Goal: Information Seeking & Learning: Learn about a topic

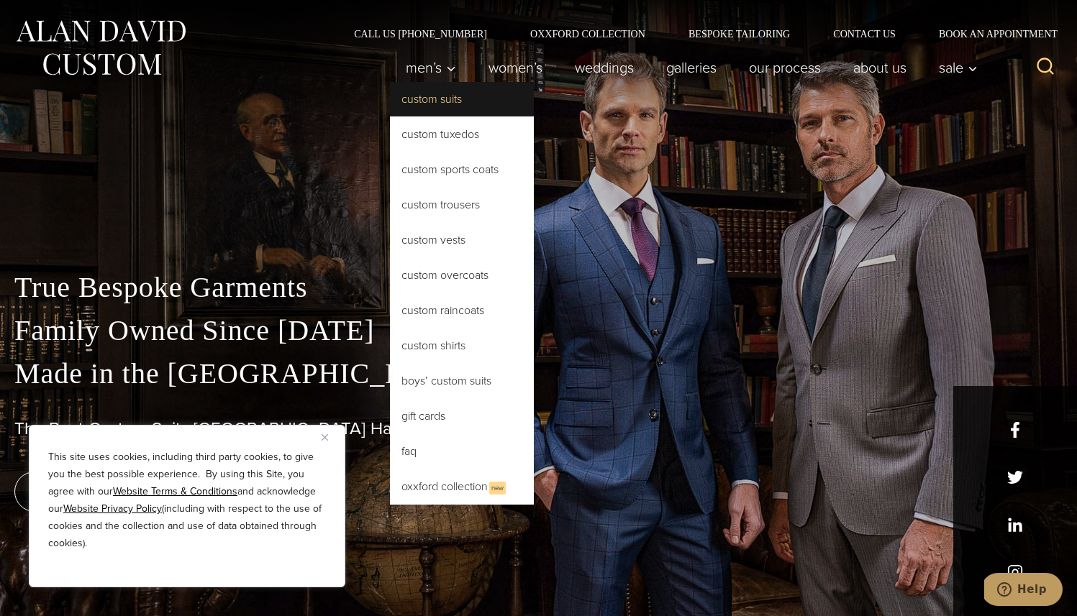
click at [445, 104] on link "Custom Suits" at bounding box center [462, 99] width 144 height 35
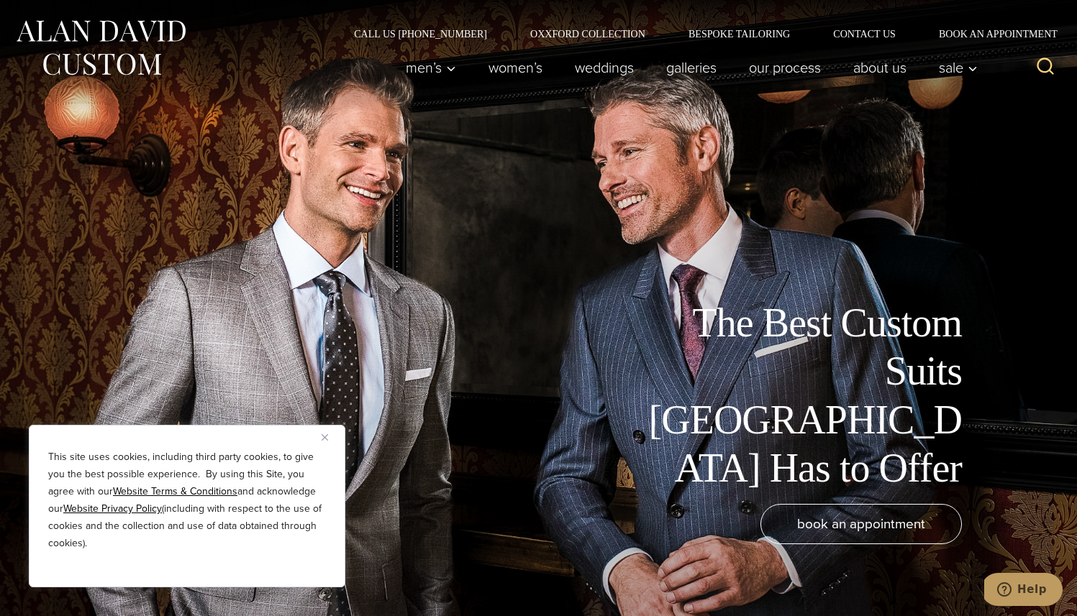
click at [324, 438] on img "Close" at bounding box center [324, 437] width 6 height 6
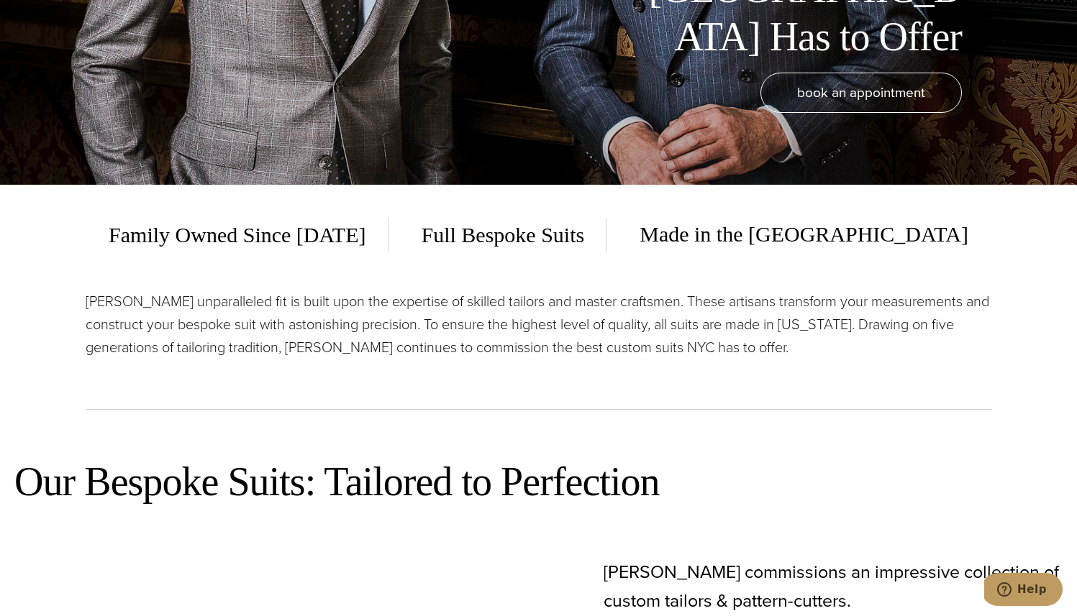
scroll to position [435, 0]
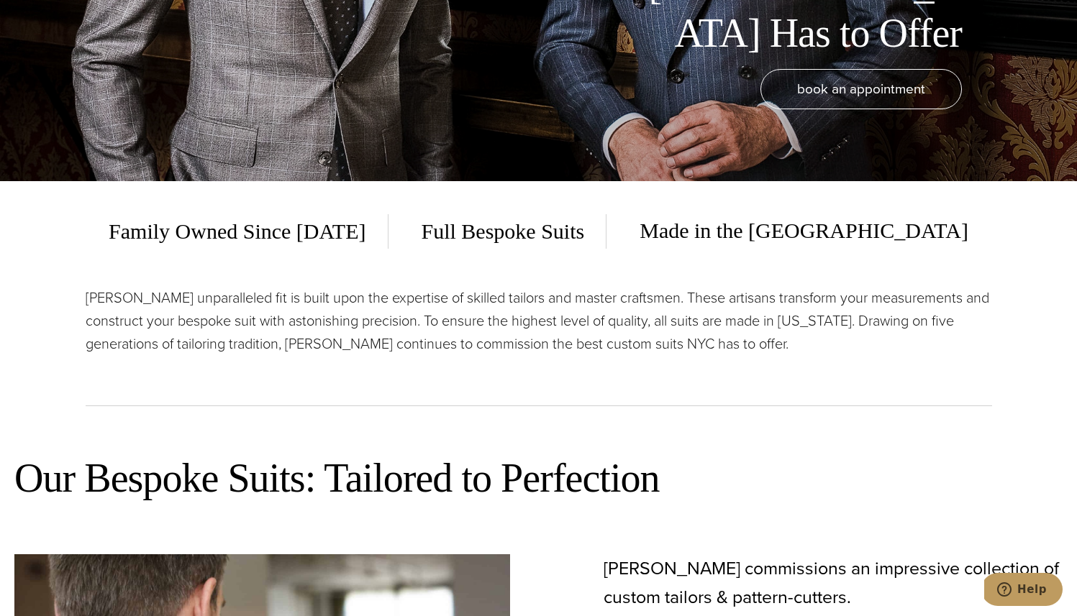
click at [607, 234] on span "Full Bespoke Suits" at bounding box center [503, 231] width 207 height 35
click at [588, 234] on span "Full Bespoke Suits" at bounding box center [503, 231] width 207 height 35
copy span "Bespoke"
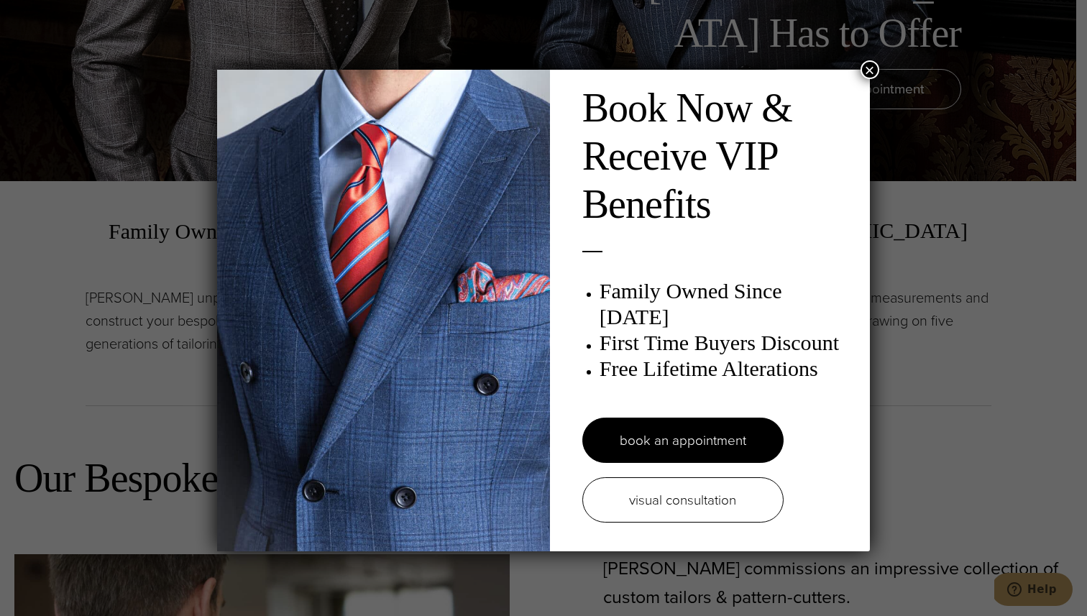
click at [872, 64] on button "×" at bounding box center [870, 69] width 19 height 19
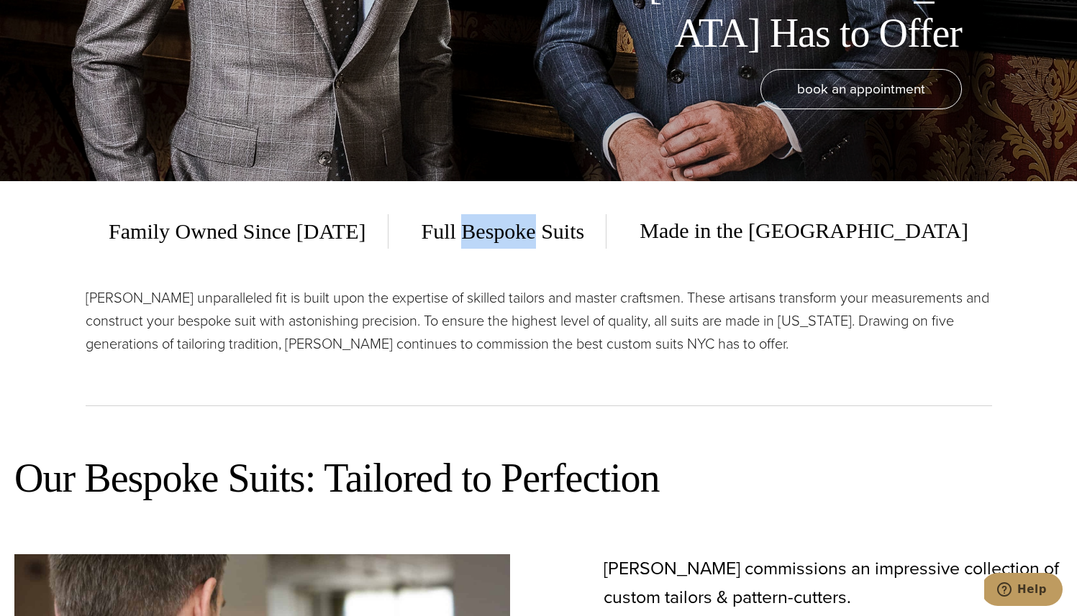
click at [568, 223] on span "Full Bespoke Suits" at bounding box center [503, 231] width 207 height 35
click at [570, 224] on span "Full Bespoke Suits" at bounding box center [503, 231] width 207 height 35
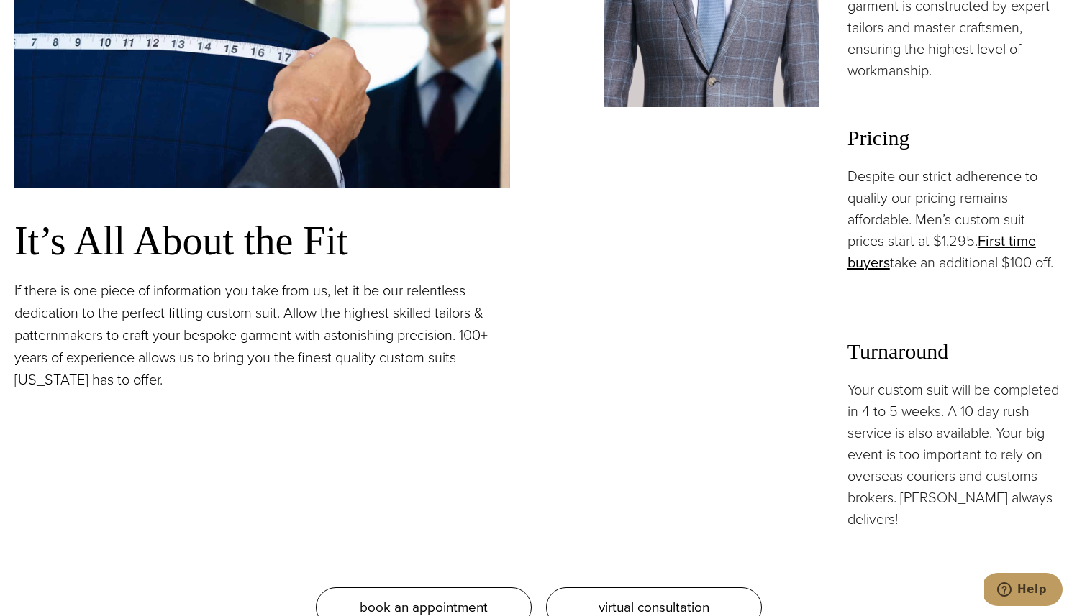
scroll to position [1200, 0]
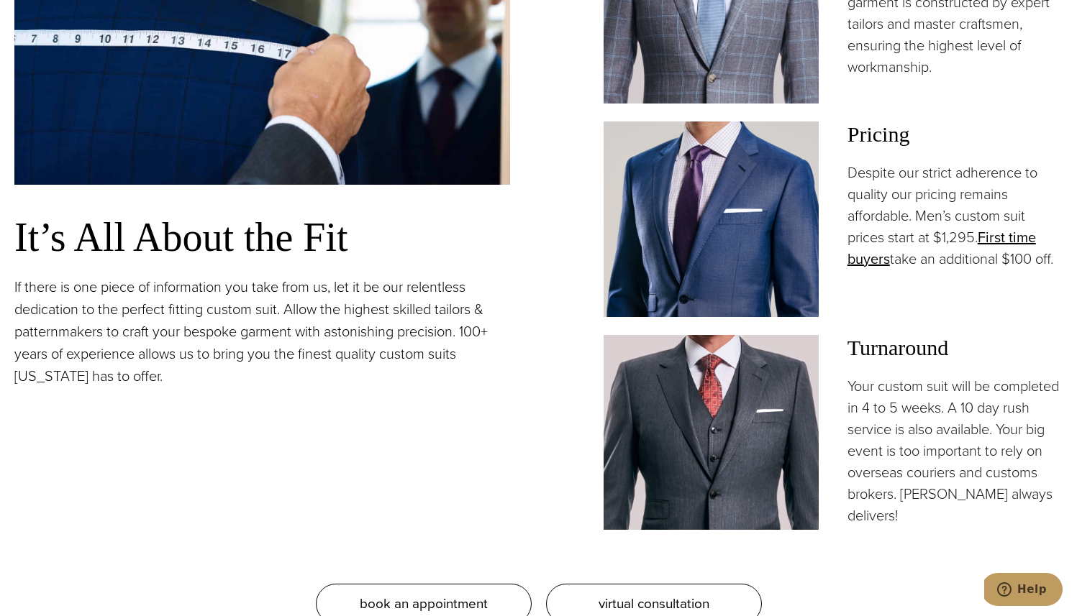
click at [964, 229] on p "Despite our strict adherence to quality our pricing remains affordable. Men’s c…" at bounding box center [954, 216] width 215 height 108
click at [964, 242] on p "Despite our strict adherence to quality our pricing remains affordable. Men’s c…" at bounding box center [954, 216] width 215 height 108
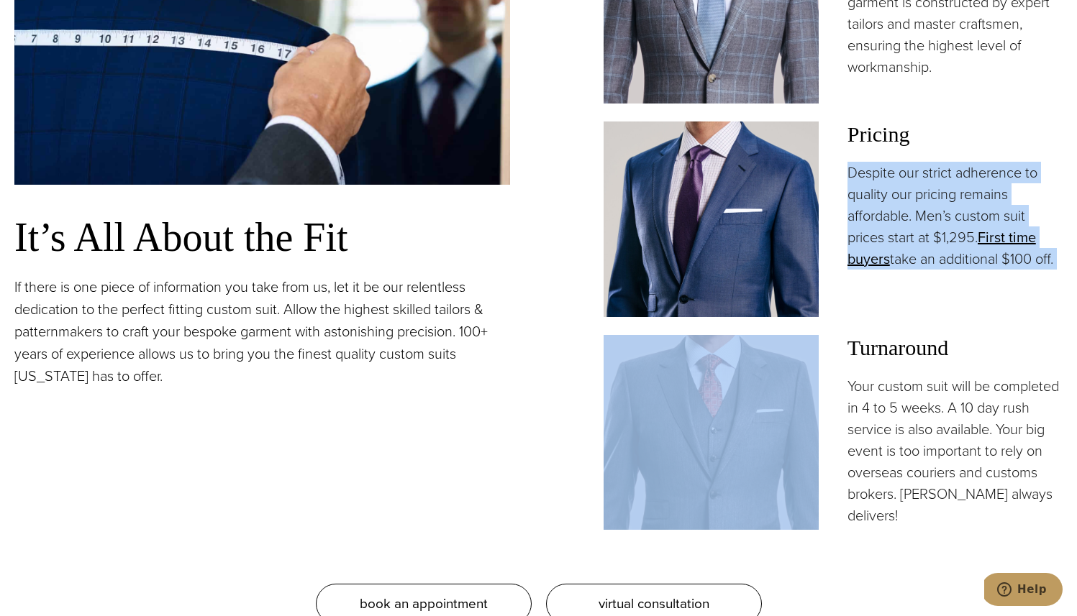
click at [962, 257] on p "Despite our strict adherence to quality our pricing remains affordable. Men’s c…" at bounding box center [954, 216] width 215 height 108
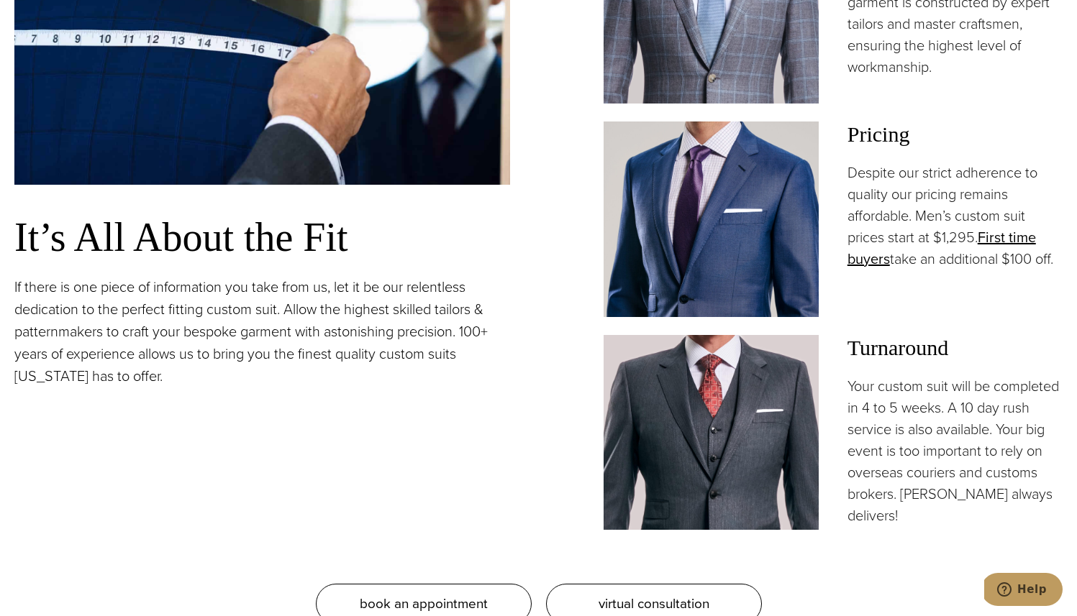
click at [962, 257] on p "Despite our strict adherence to quality our pricing remains affordable. Men’s c…" at bounding box center [954, 216] width 215 height 108
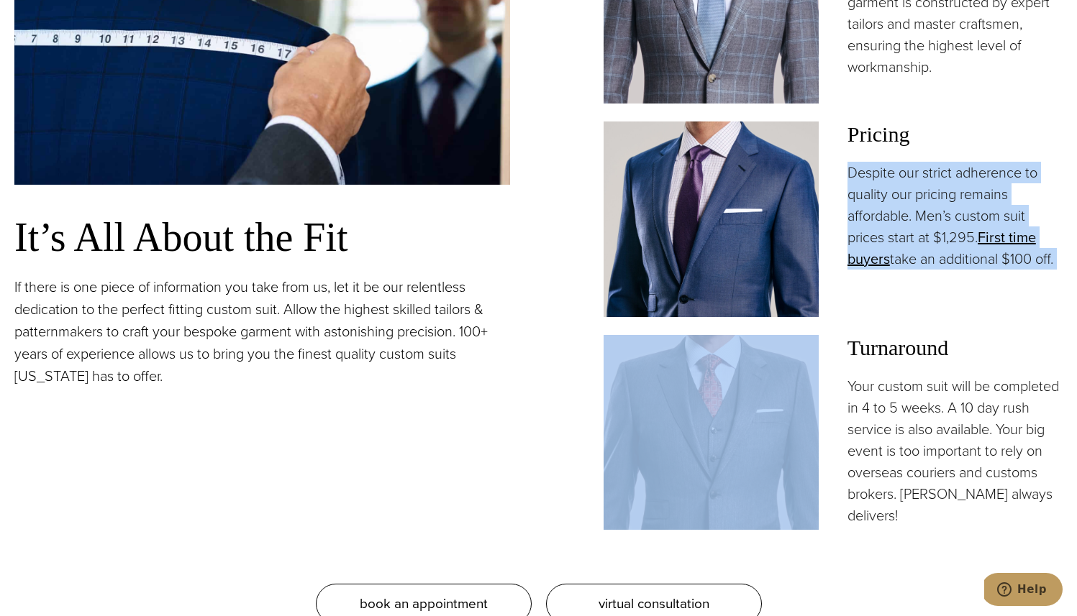
click at [965, 280] on div "Pricing Despite our strict adherence to quality our pricing remains affordable.…" at bounding box center [954, 220] width 215 height 196
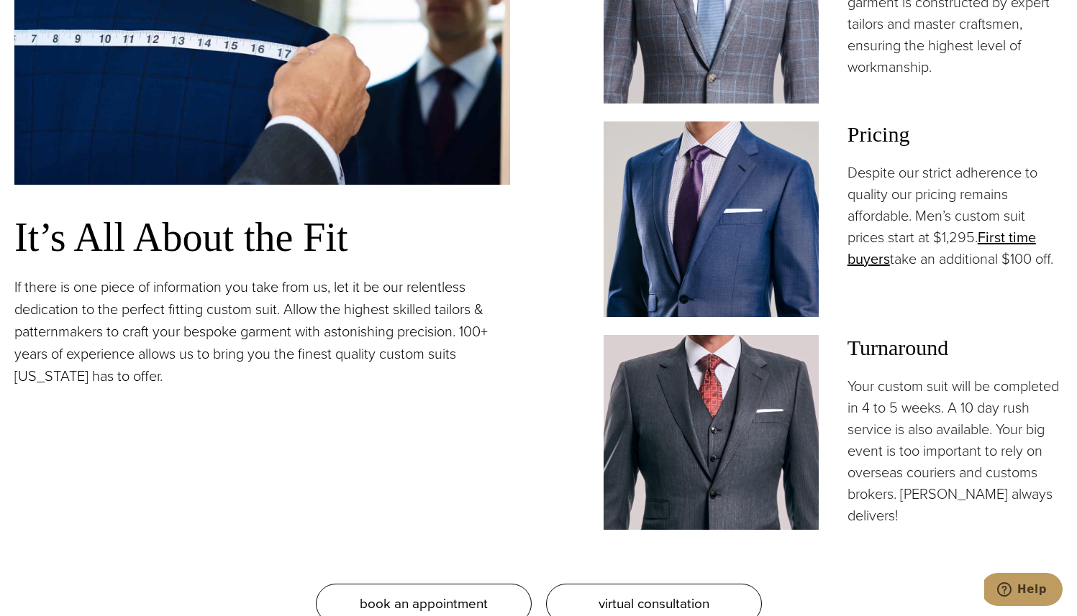
click at [964, 271] on div "Pricing Despite our strict adherence to quality our pricing remains affordable.…" at bounding box center [954, 220] width 215 height 196
click at [960, 265] on p "Despite our strict adherence to quality our pricing remains affordable. Men’s c…" at bounding box center [954, 216] width 215 height 108
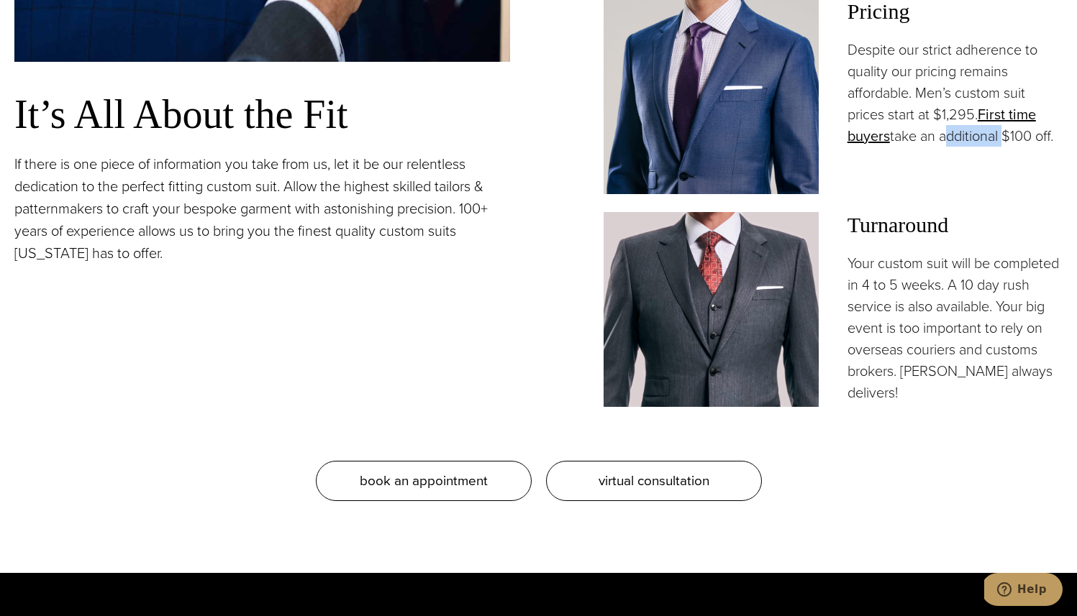
scroll to position [1337, 0]
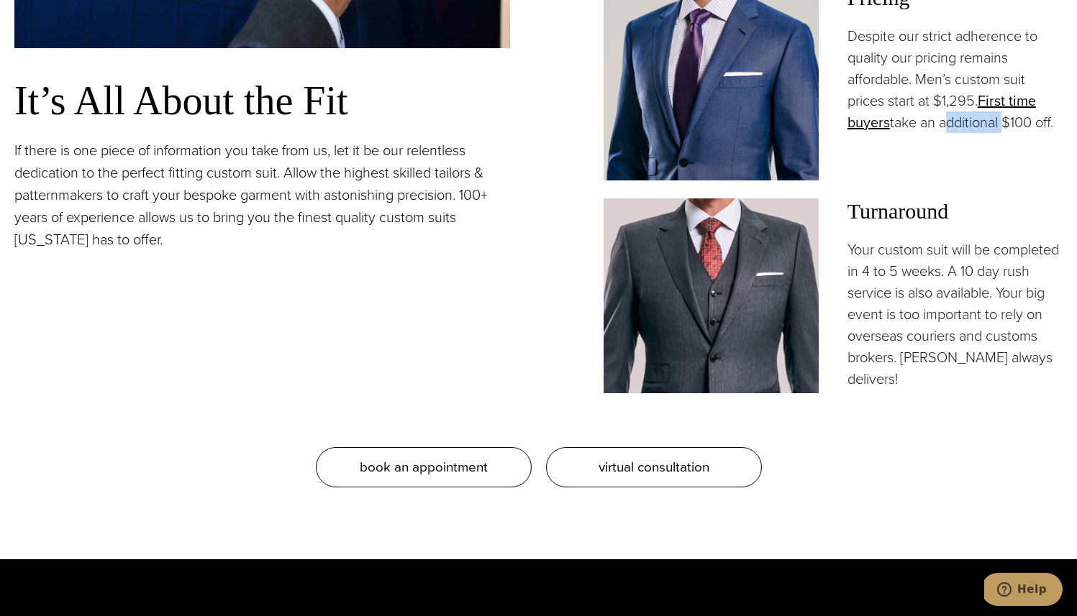
click at [910, 254] on p "Your custom suit will be completed in 4 to 5 weeks. A 10 day rush service is al…" at bounding box center [954, 314] width 215 height 151
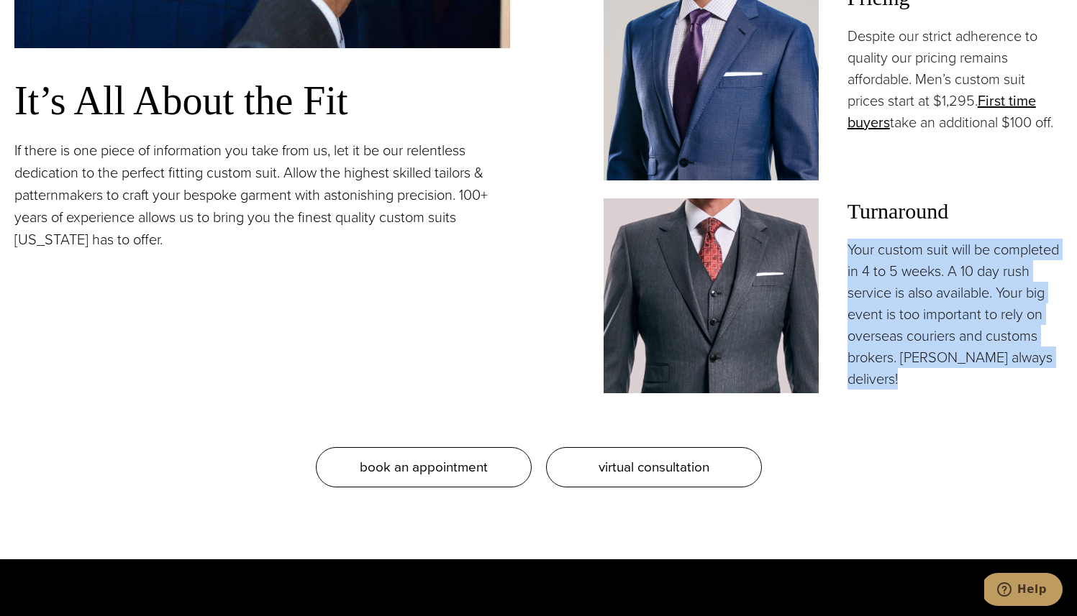
click at [922, 284] on p "Your custom suit will be completed in 4 to 5 weeks. A 10 day rush service is al…" at bounding box center [954, 314] width 215 height 151
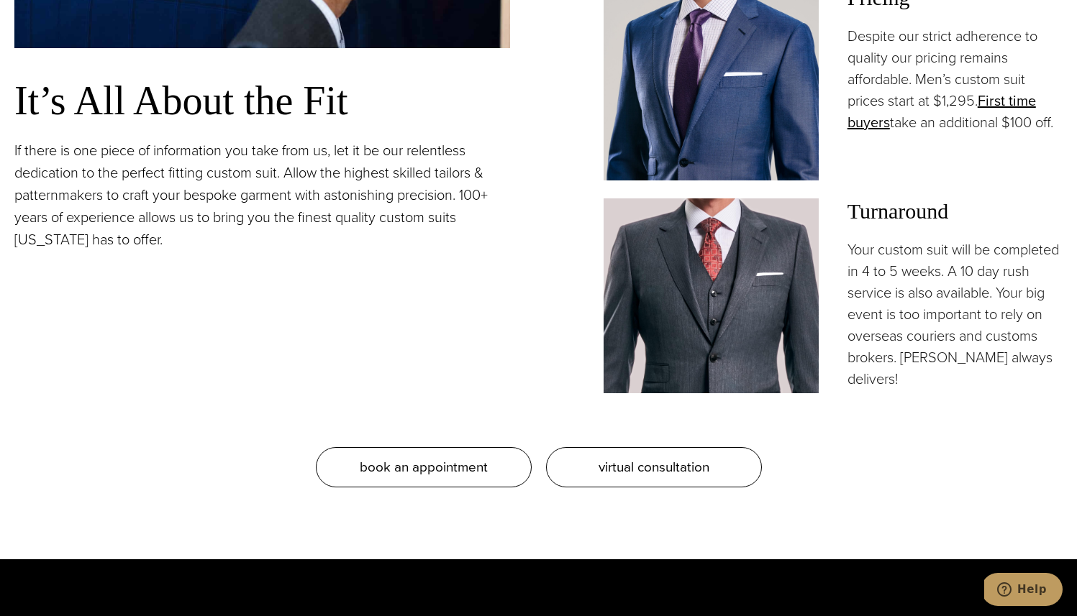
click at [920, 272] on p "Your custom suit will be completed in 4 to 5 weeks. A 10 day rush service is al…" at bounding box center [954, 314] width 215 height 151
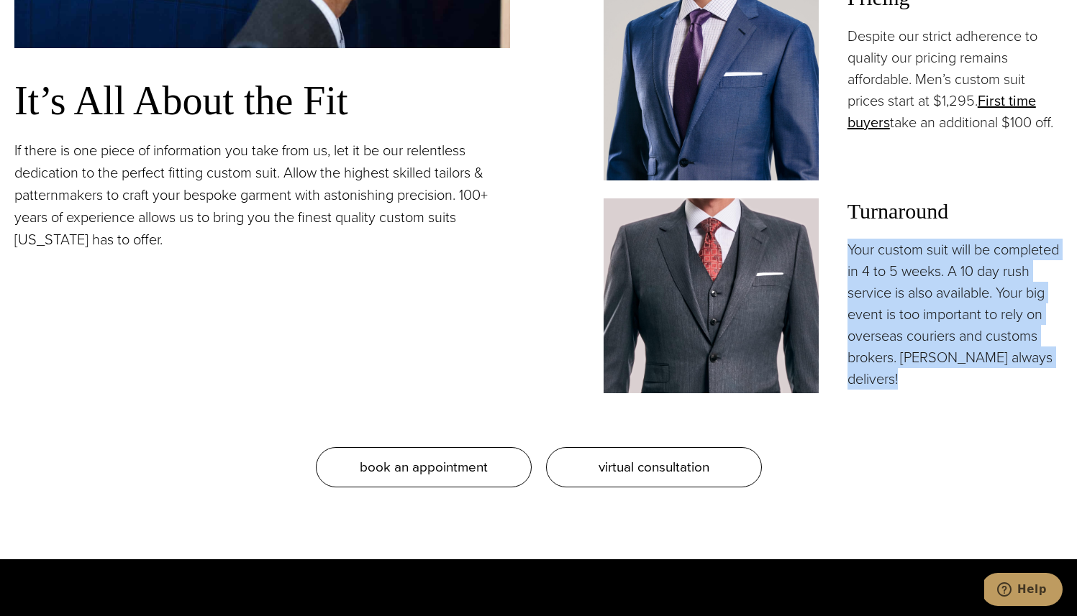
click at [921, 291] on p "Your custom suit will be completed in 4 to 5 weeks. A 10 day rush service is al…" at bounding box center [954, 314] width 215 height 151
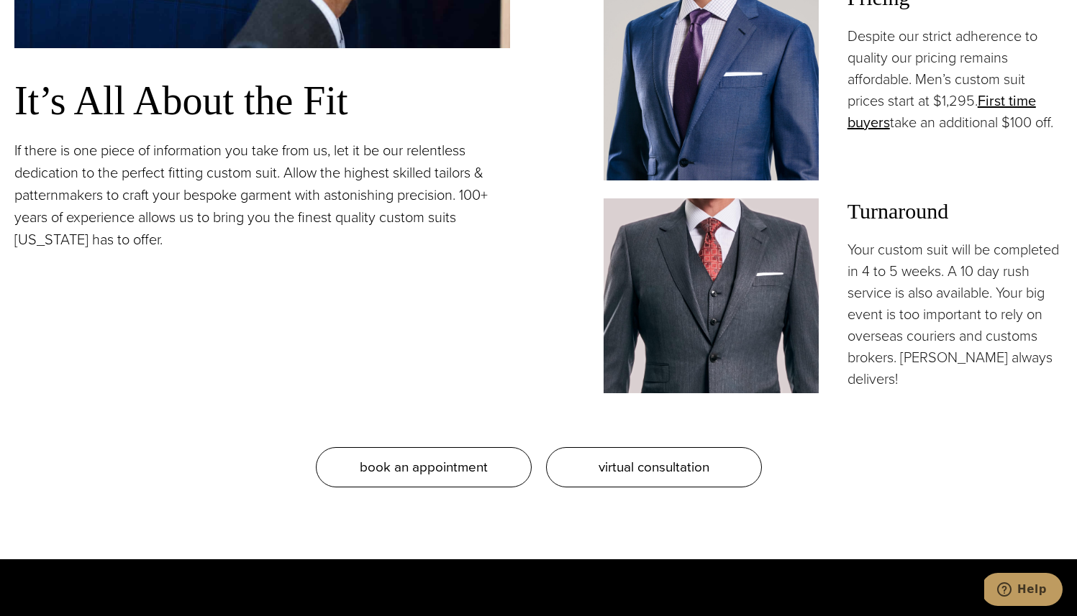
click at [921, 291] on p "Your custom suit will be completed in 4 to 5 weeks. A 10 day rush service is al…" at bounding box center [954, 314] width 215 height 151
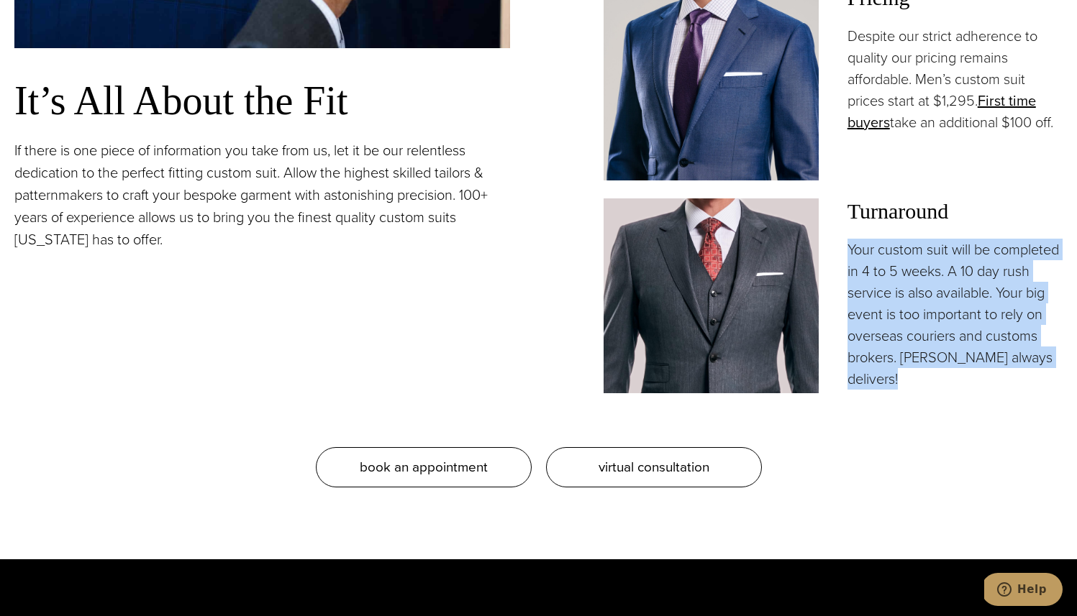
click at [925, 281] on p "Your custom suit will be completed in 4 to 5 weeks. A 10 day rush service is al…" at bounding box center [954, 314] width 215 height 151
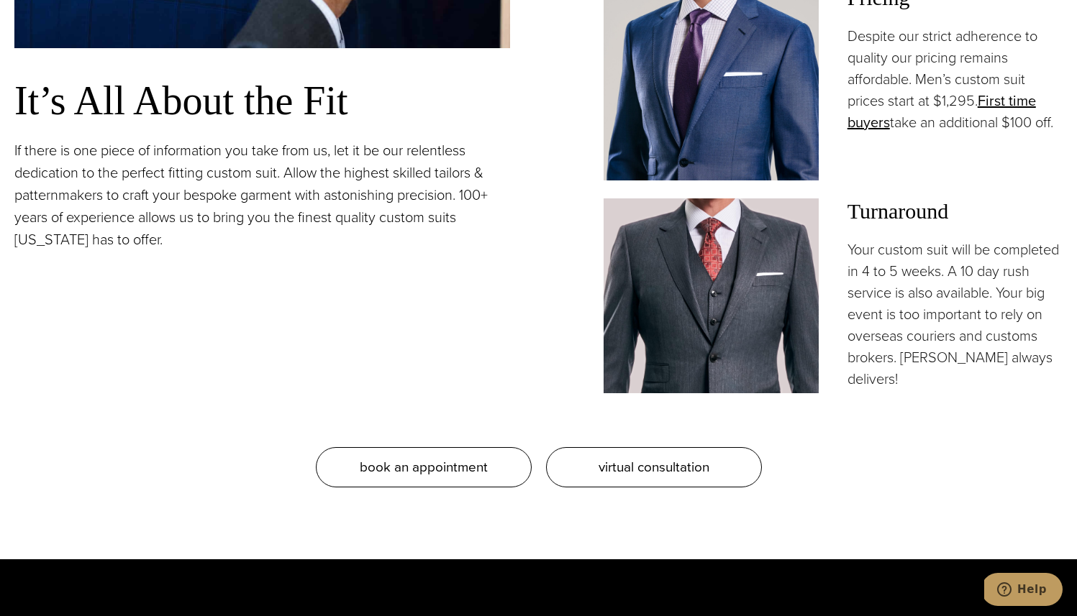
click at [925, 281] on p "Your custom suit will be completed in 4 to 5 weeks. A 10 day rush service is al…" at bounding box center [954, 314] width 215 height 151
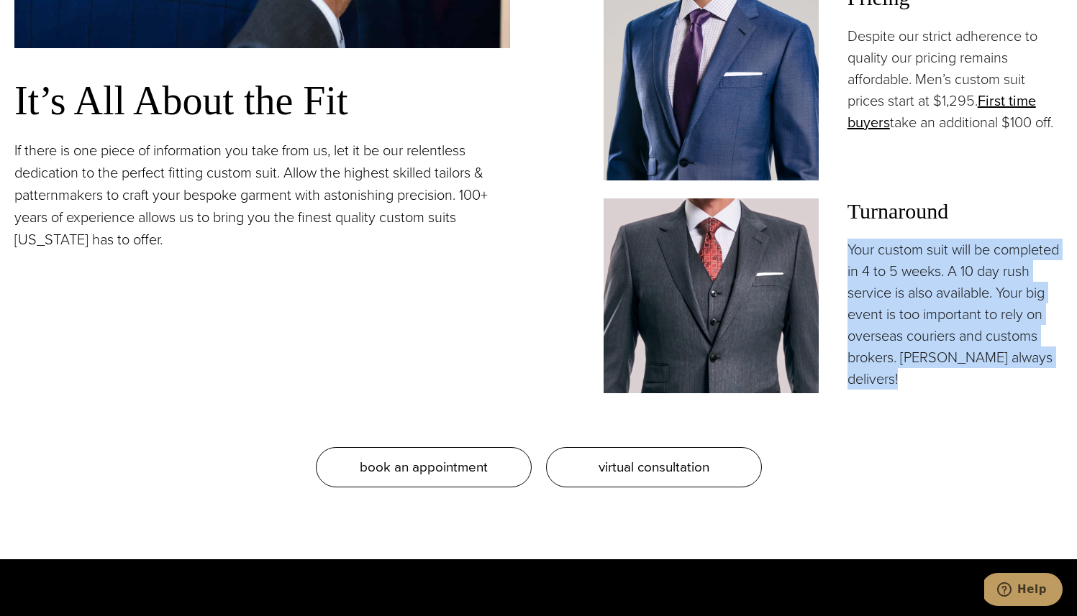
click at [922, 311] on p "Your custom suit will be completed in 4 to 5 weeks. A 10 day rush service is al…" at bounding box center [954, 314] width 215 height 151
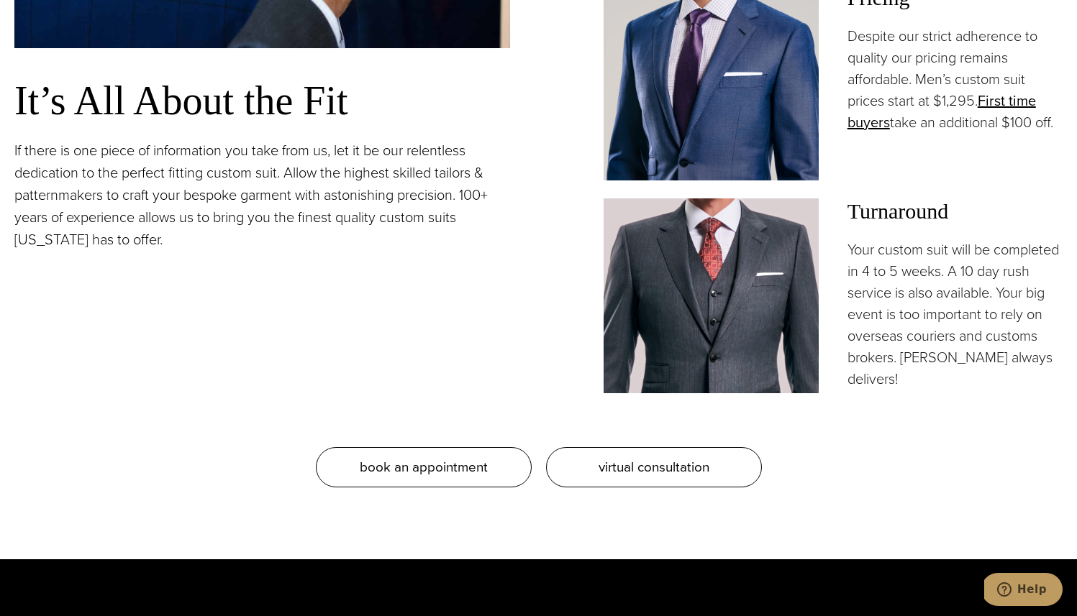
click at [922, 311] on p "Your custom suit will be completed in 4 to 5 weeks. A 10 day rush service is al…" at bounding box center [954, 314] width 215 height 151
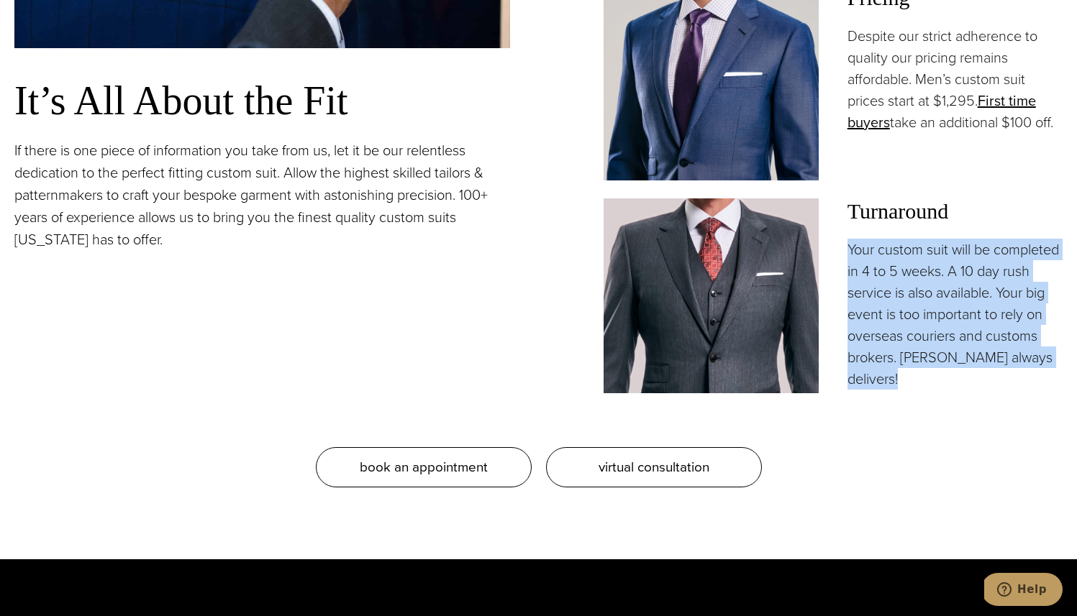
click at [922, 311] on p "Your custom suit will be completed in 4 to 5 weeks. A 10 day rush service is al…" at bounding box center [954, 314] width 215 height 151
click at [931, 341] on p "Your custom suit will be completed in 4 to 5 weeks. A 10 day rush service is al…" at bounding box center [954, 314] width 215 height 151
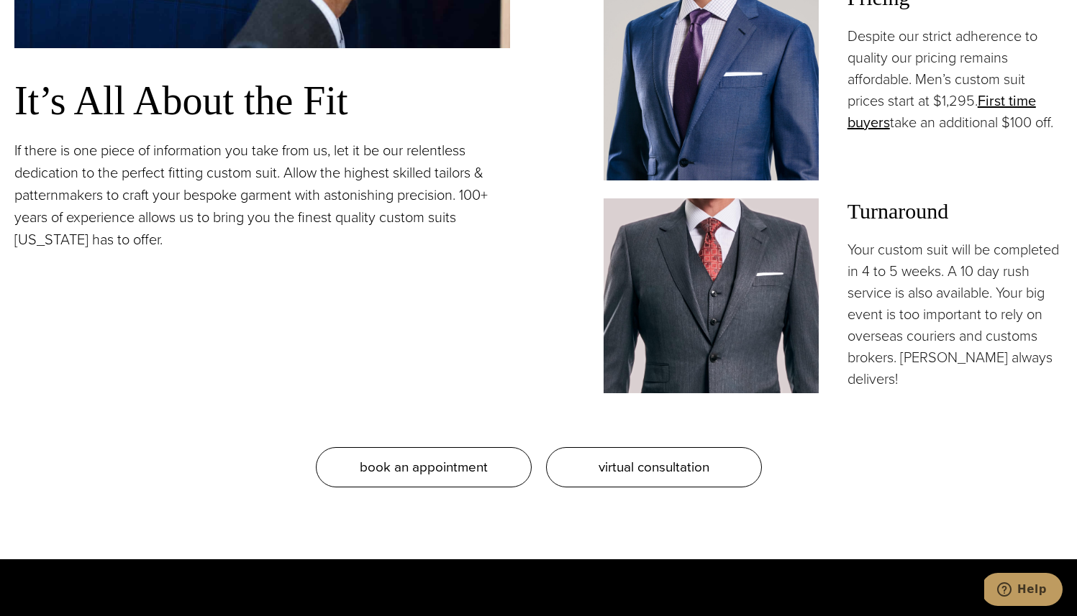
click at [931, 341] on p "Your custom suit will be completed in 4 to 5 weeks. A 10 day rush service is al…" at bounding box center [954, 314] width 215 height 151
click at [934, 368] on p "Your custom suit will be completed in 4 to 5 weeks. A 10 day rush service is al…" at bounding box center [954, 314] width 215 height 151
click at [918, 353] on p "Your custom suit will be completed in 4 to 5 weeks. A 10 day rush service is al…" at bounding box center [954, 314] width 215 height 151
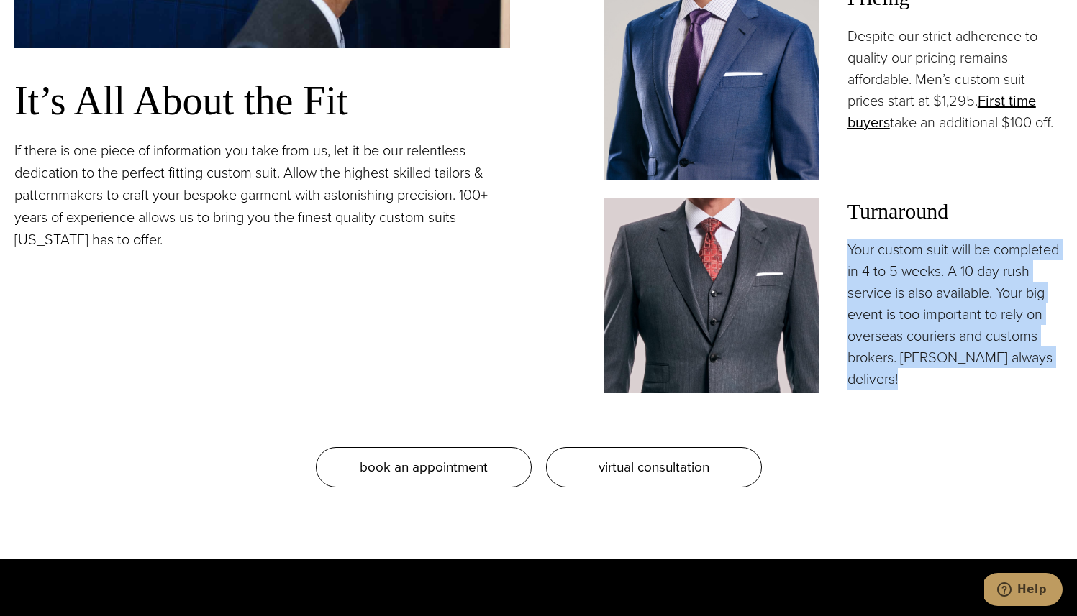
click at [926, 377] on p "Your custom suit will be completed in 4 to 5 weeks. A 10 day rush service is al…" at bounding box center [954, 314] width 215 height 151
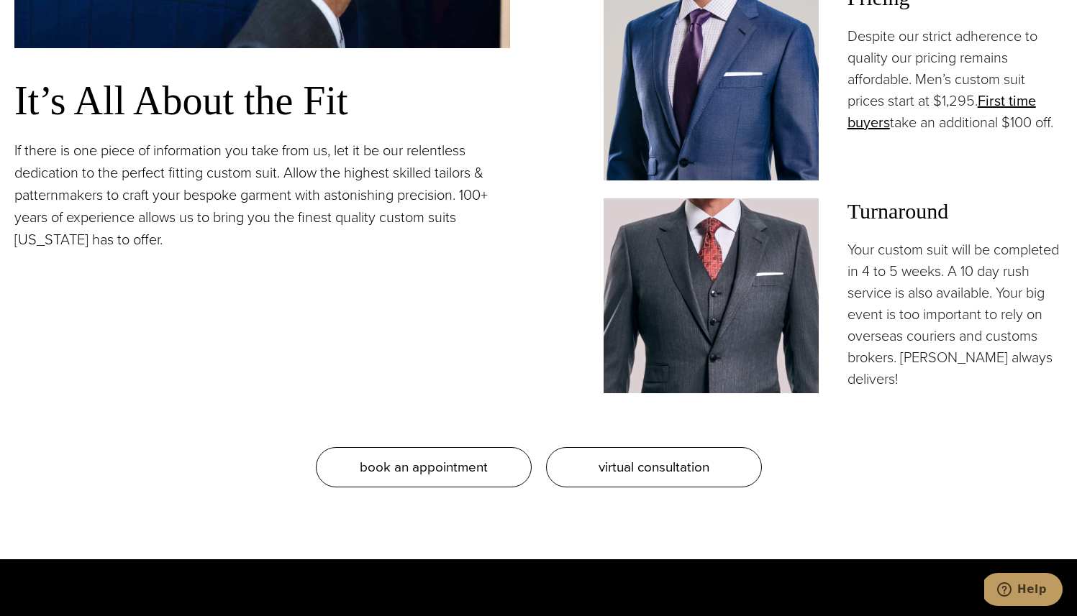
click at [926, 377] on p "Your custom suit will be completed in 4 to 5 weeks. A 10 day rush service is al…" at bounding box center [954, 314] width 215 height 151
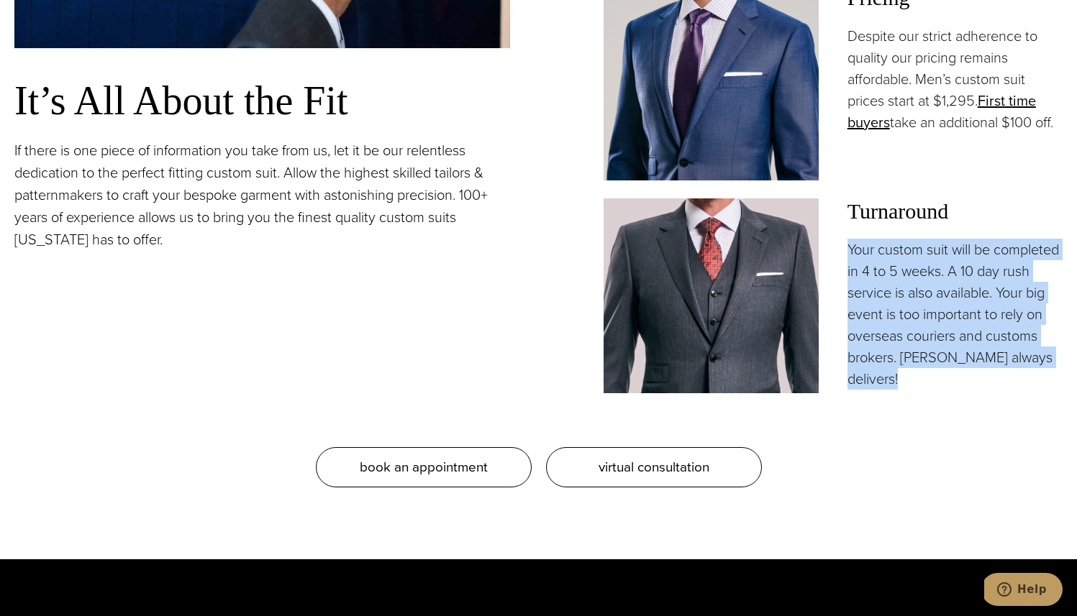
click at [913, 280] on p "Your custom suit will be completed in 4 to 5 weeks. A 10 day rush service is al…" at bounding box center [954, 314] width 215 height 151
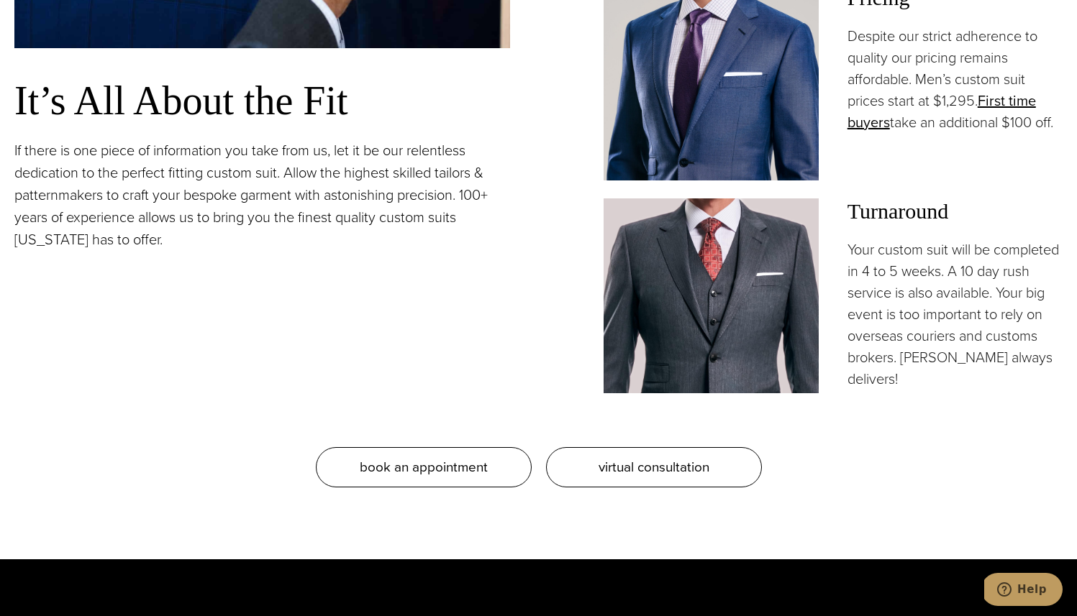
click at [913, 280] on p "Your custom suit will be completed in 4 to 5 weeks. A 10 day rush service is al…" at bounding box center [954, 314] width 215 height 151
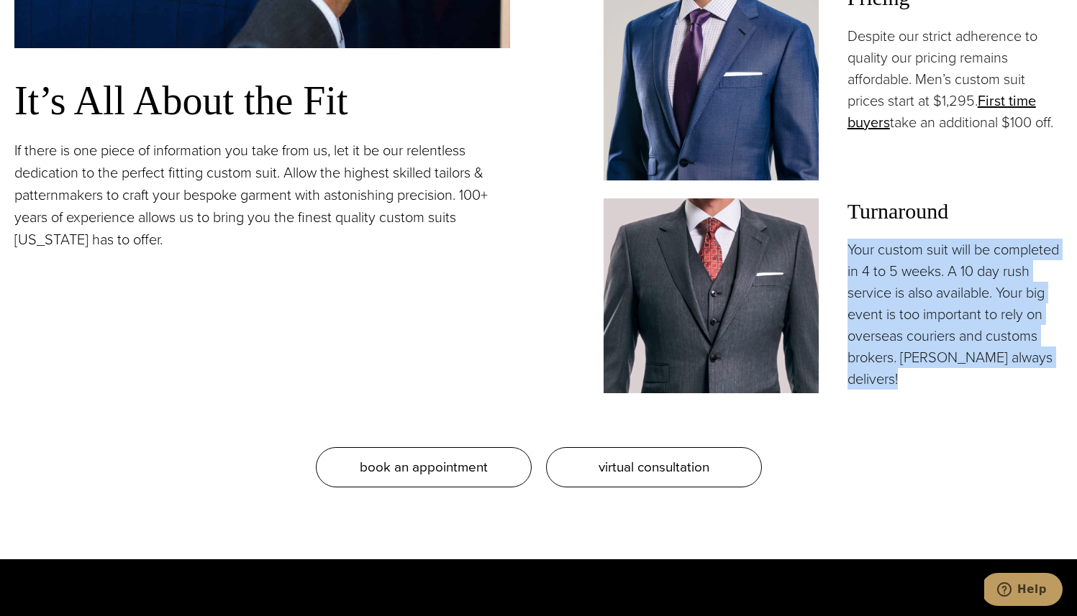
click at [913, 280] on p "Your custom suit will be completed in 4 to 5 weeks. A 10 day rush service is al…" at bounding box center [954, 314] width 215 height 151
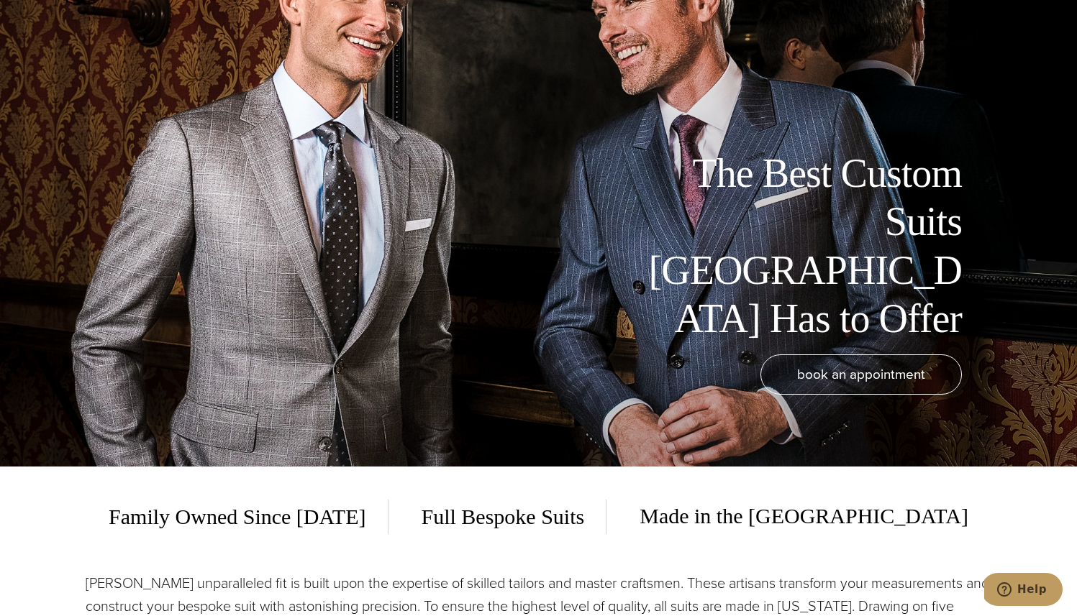
scroll to position [0, 0]
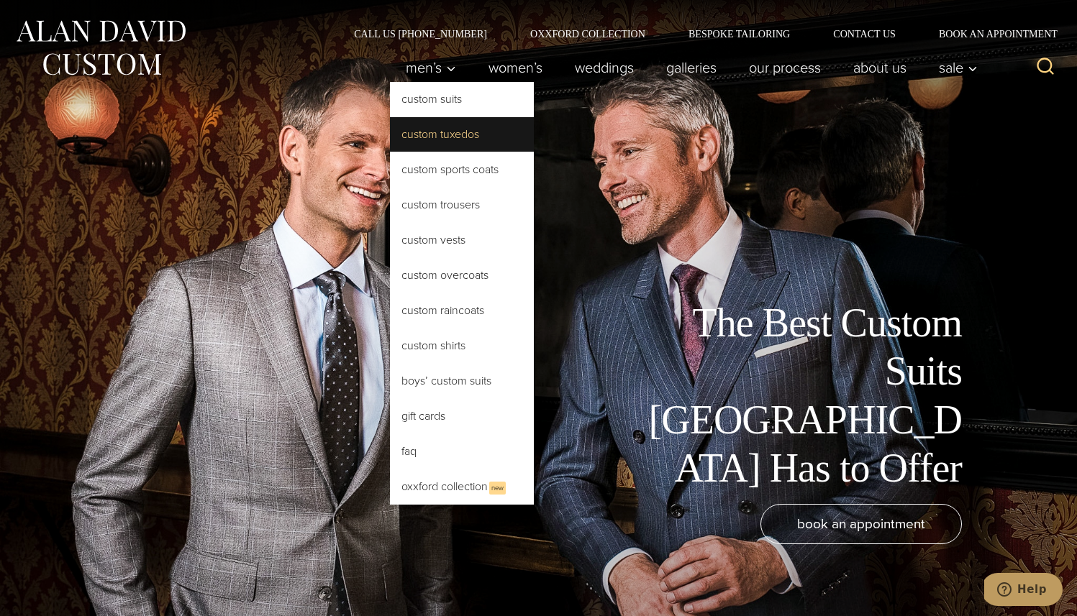
click at [440, 131] on link "Custom Tuxedos" at bounding box center [462, 134] width 144 height 35
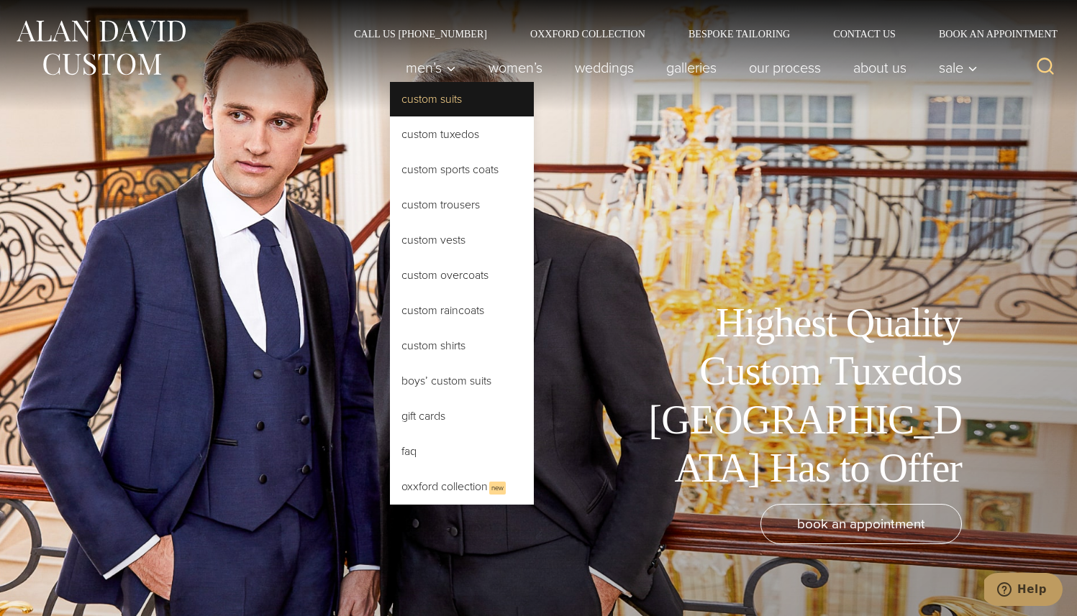
click at [435, 113] on link "Custom Suits" at bounding box center [462, 99] width 144 height 35
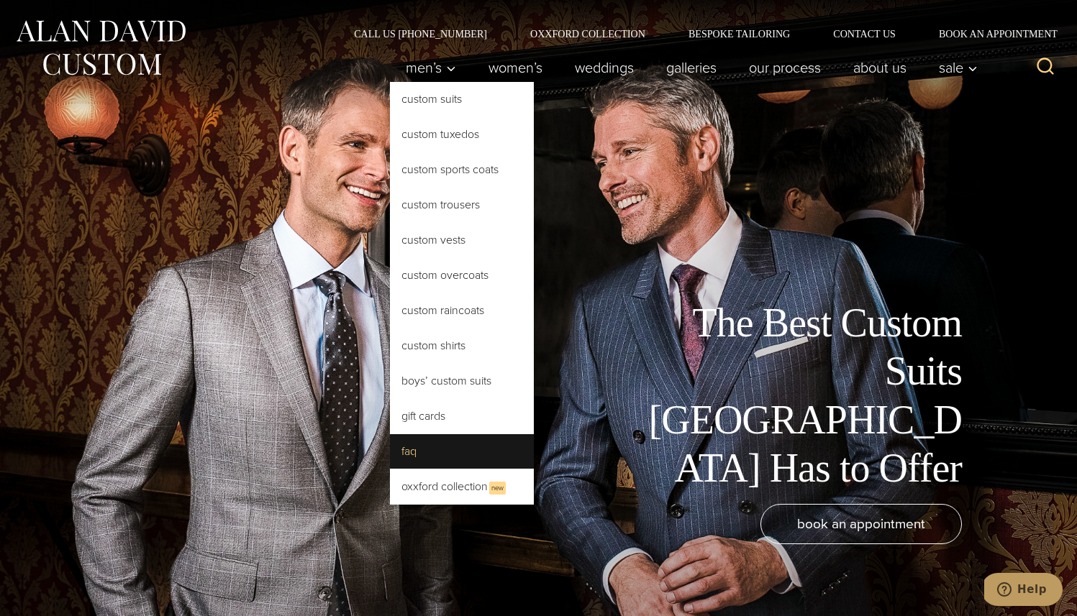
click at [499, 458] on link "FAQ" at bounding box center [462, 451] width 144 height 35
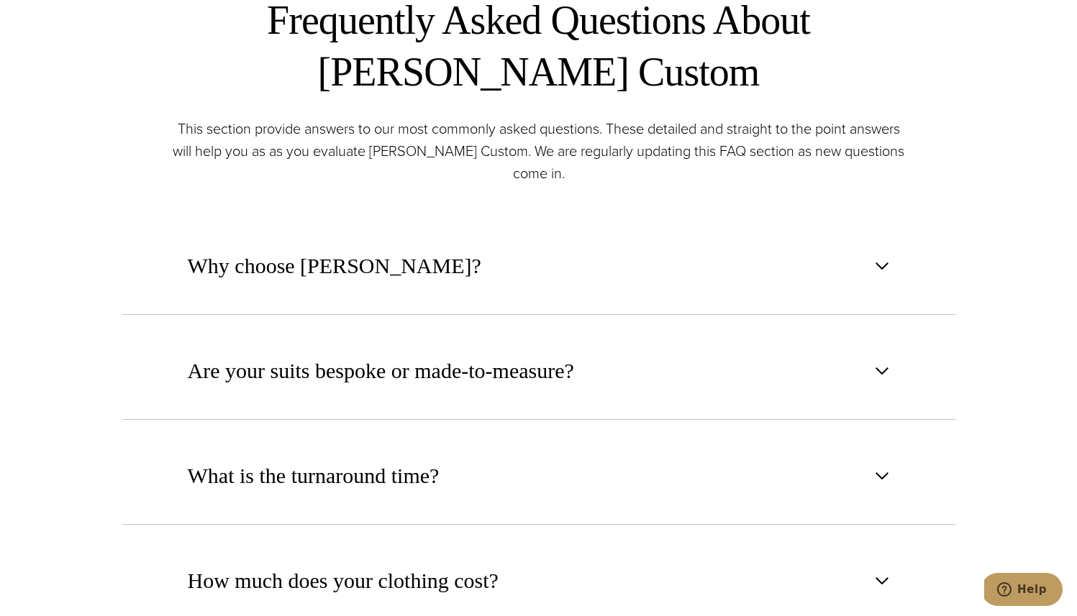
scroll to position [677, 0]
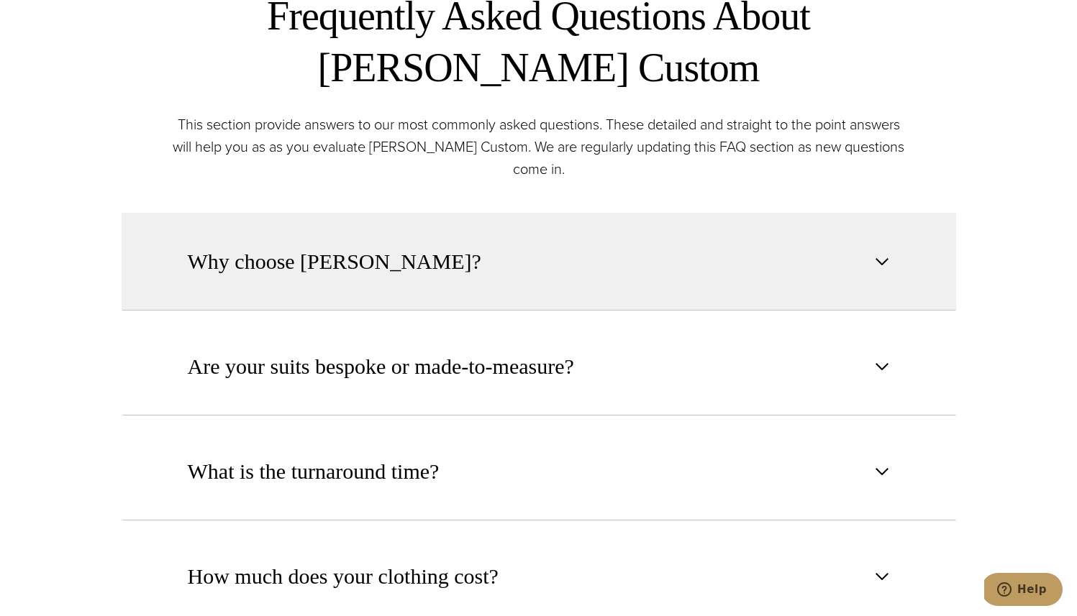
click at [489, 264] on button "Why choose Alan David?" at bounding box center [539, 262] width 834 height 98
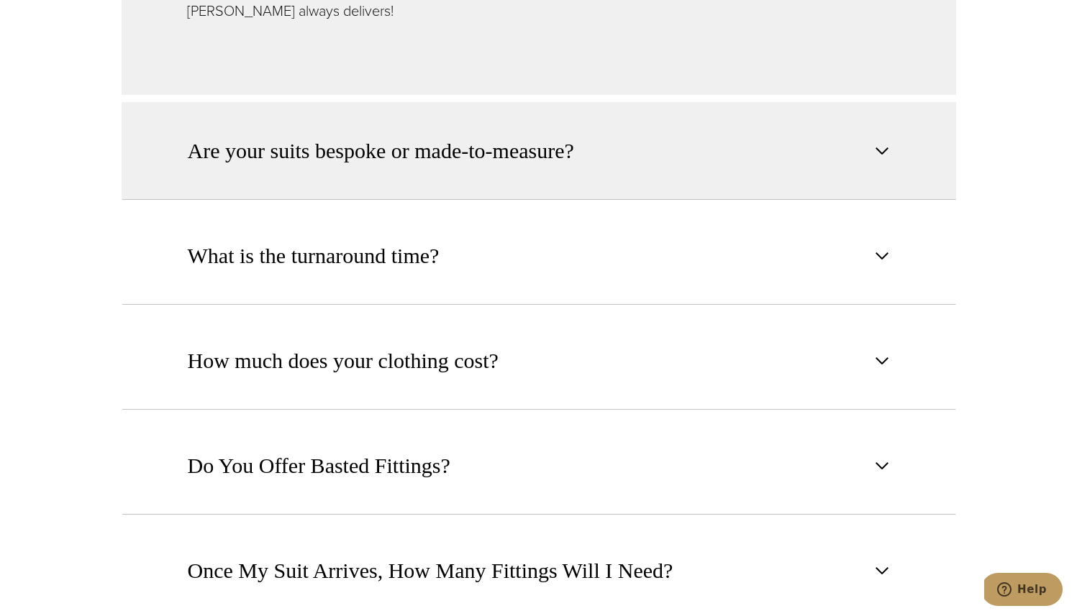
scroll to position [1354, 0]
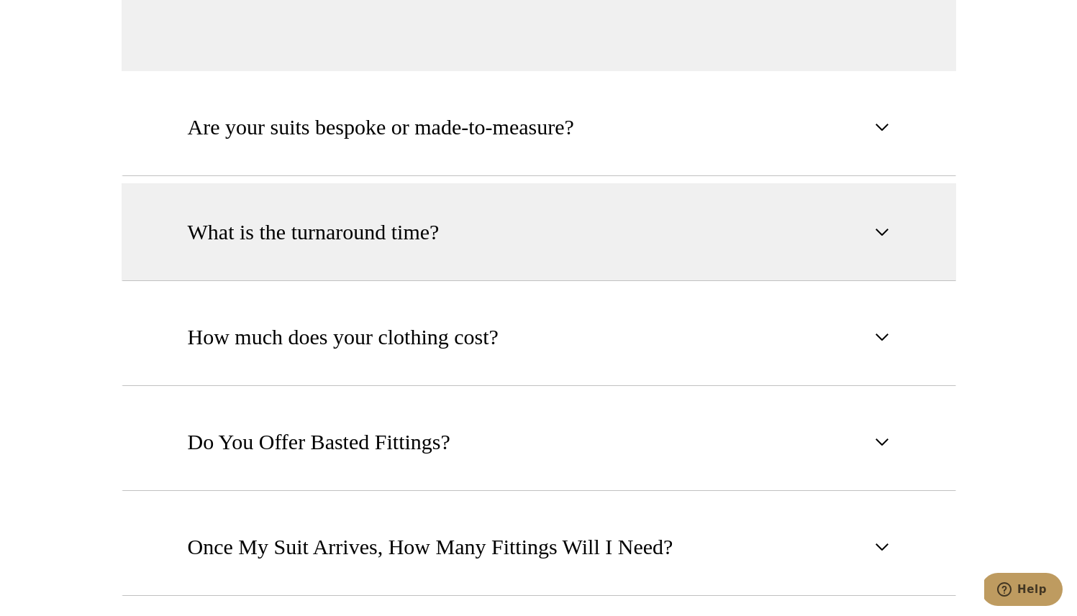
click at [445, 227] on button "What is the turnaround time?" at bounding box center [539, 232] width 834 height 98
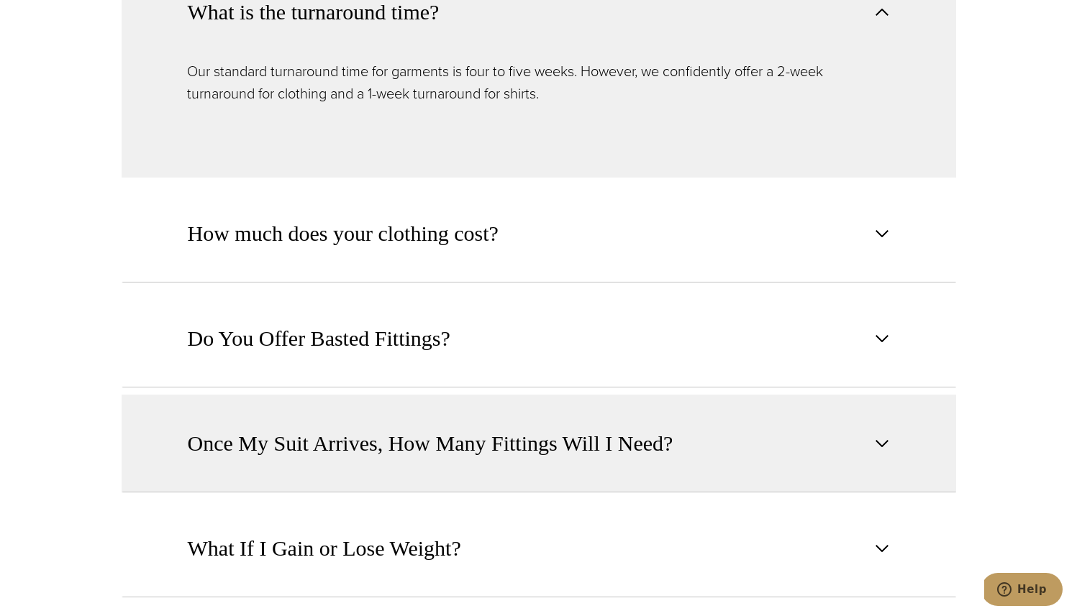
scroll to position [1122, 0]
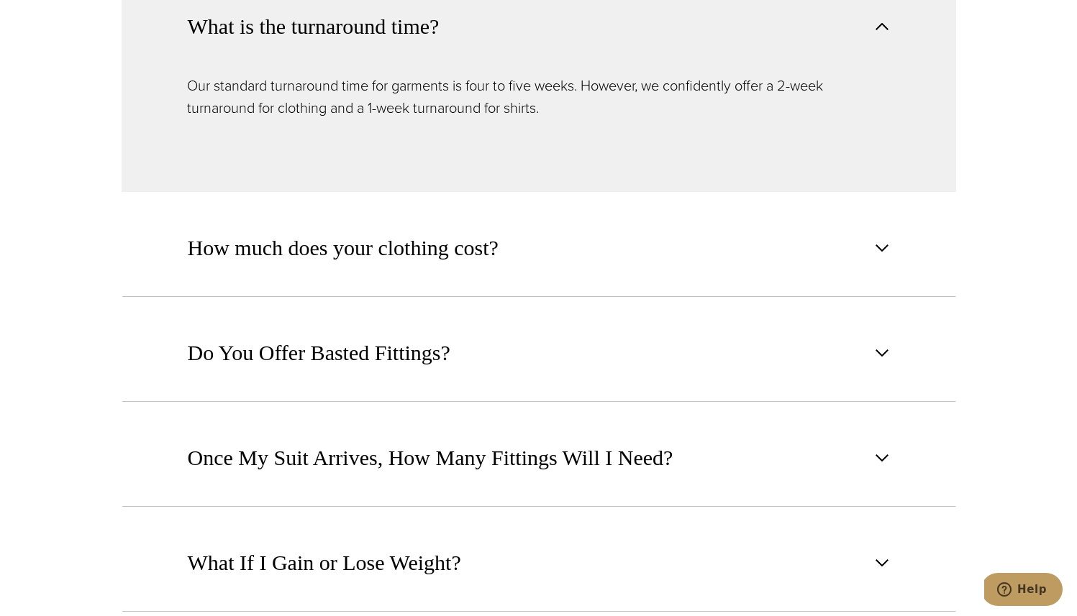
click at [424, 77] on p "Our standard turnaround time for garments is four to five weeks. However, we co…" at bounding box center [538, 97] width 703 height 45
copy p "garments"
click at [479, 139] on div "Our standard turnaround time for garments is four to five weeks. However, we co…" at bounding box center [539, 133] width 834 height 117
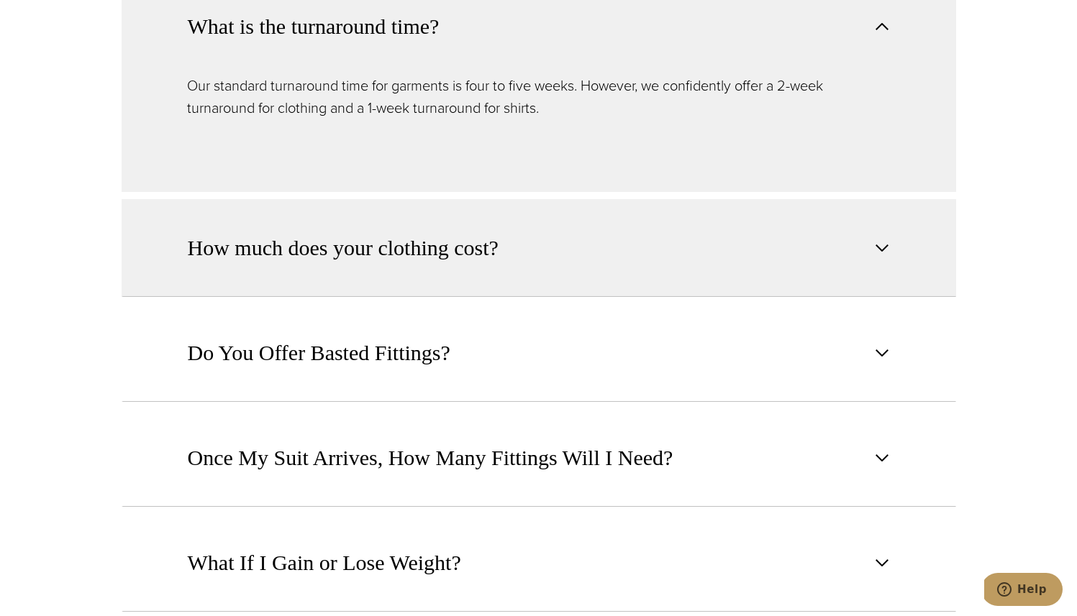
click at [557, 242] on button "How much does your clothing cost?" at bounding box center [539, 248] width 834 height 98
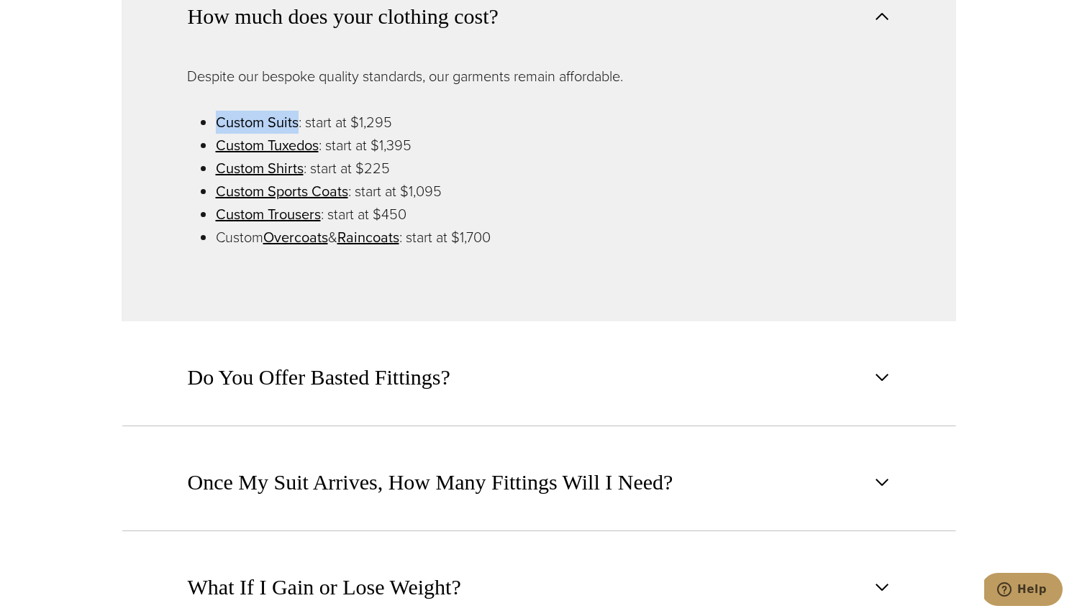
scroll to position [1241, 0]
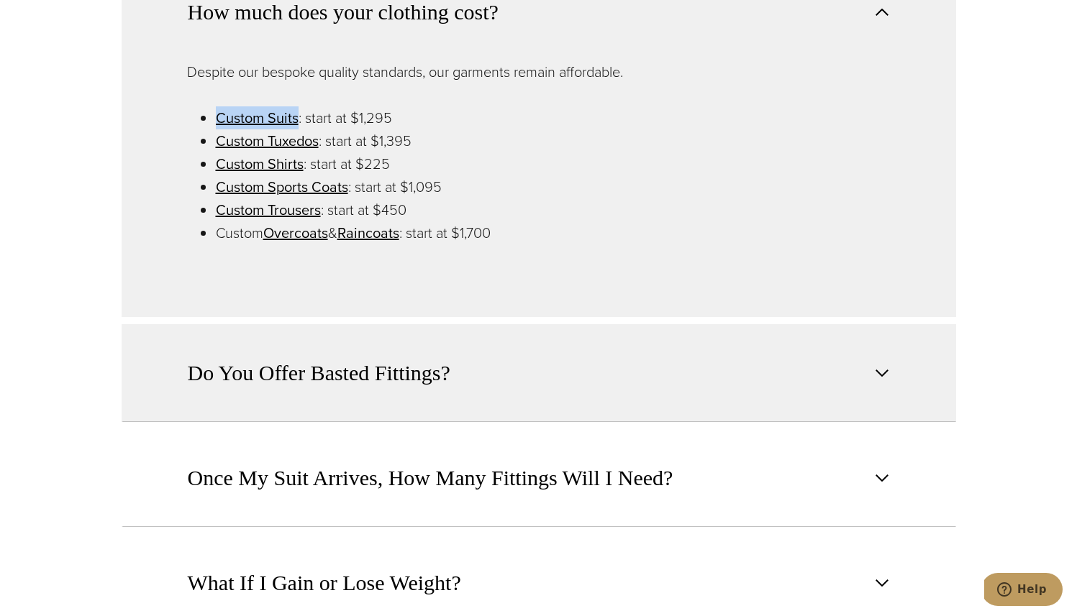
click at [310, 411] on button "Do You Offer Basted Fittings?" at bounding box center [539, 373] width 834 height 98
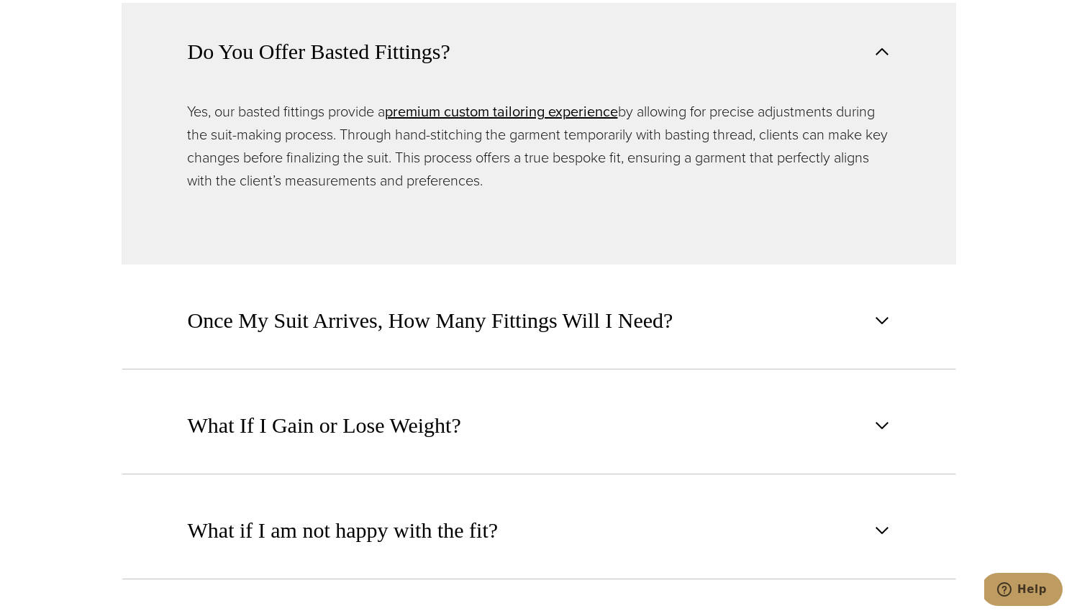
scroll to position [1309, 0]
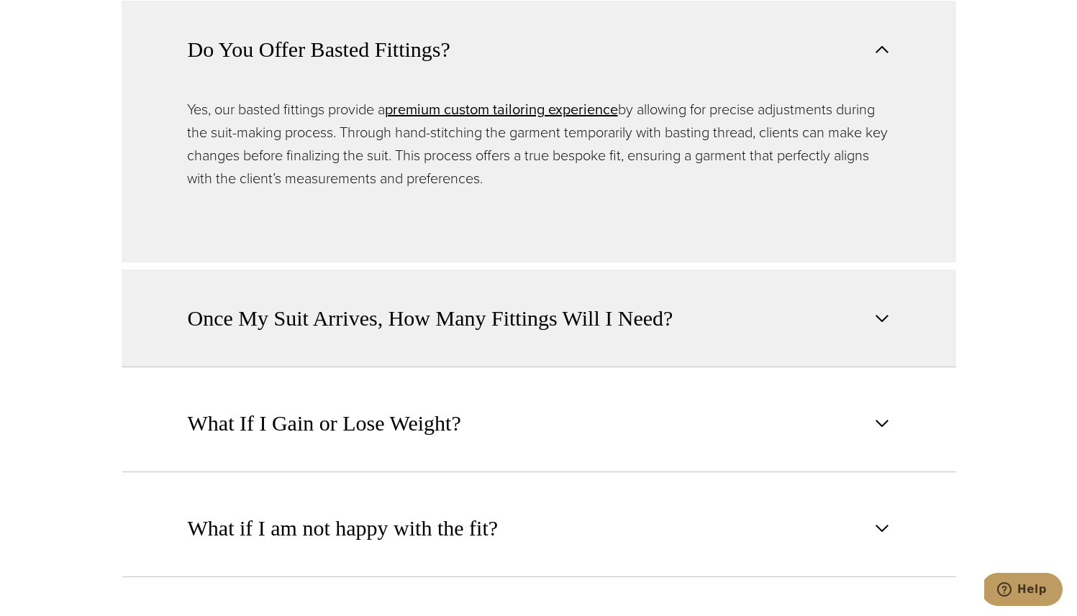
click at [304, 355] on button "Once My Suit Arrives, How Many Fittings Will I Need?" at bounding box center [539, 319] width 834 height 98
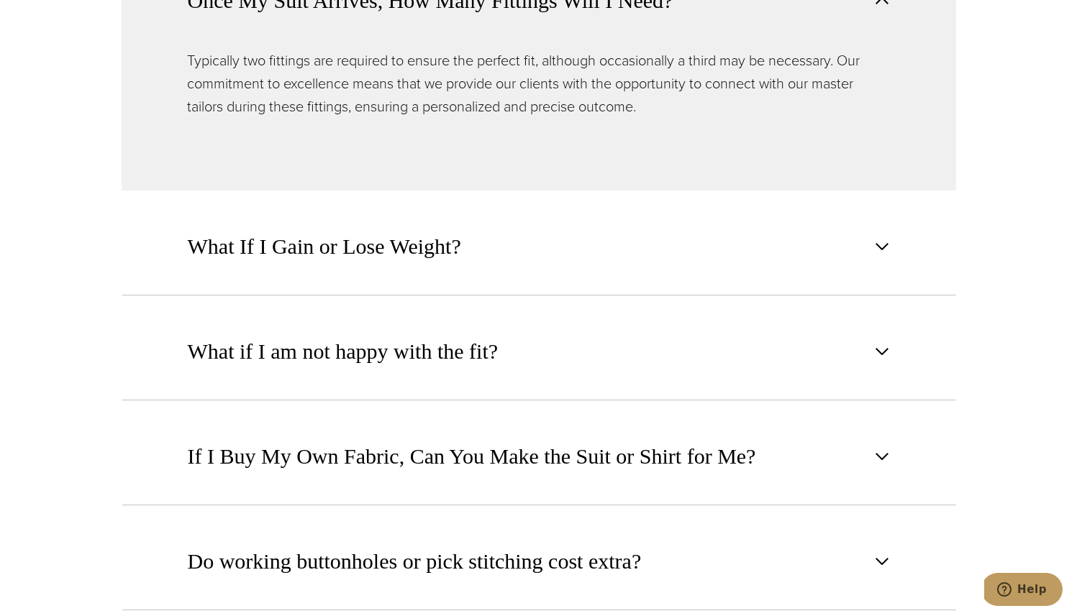
scroll to position [1470, 0]
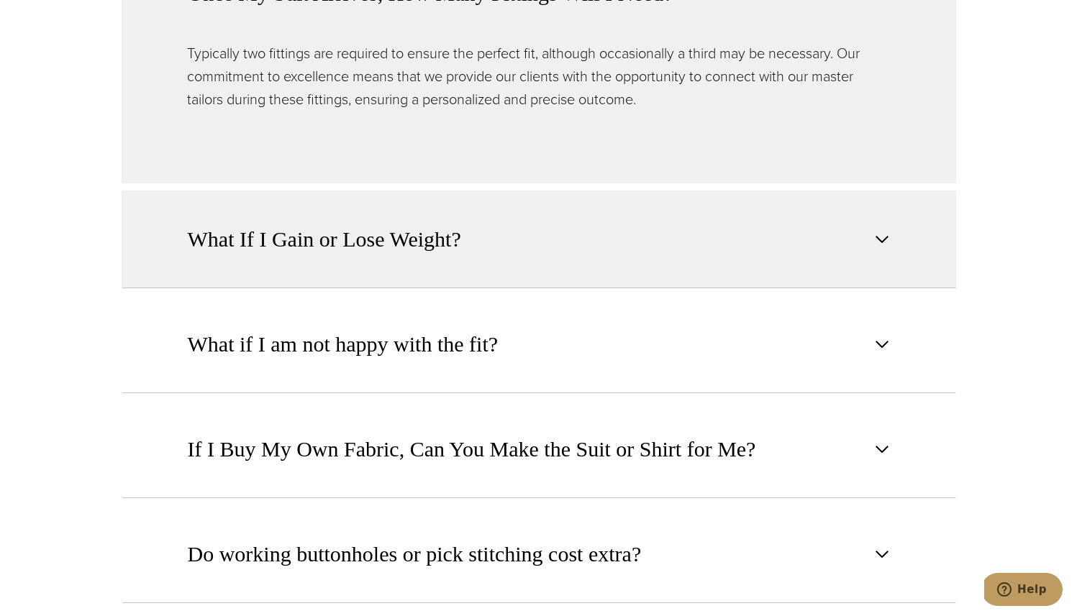
click at [303, 257] on button "What If I Gain or Lose Weight?" at bounding box center [539, 240] width 834 height 98
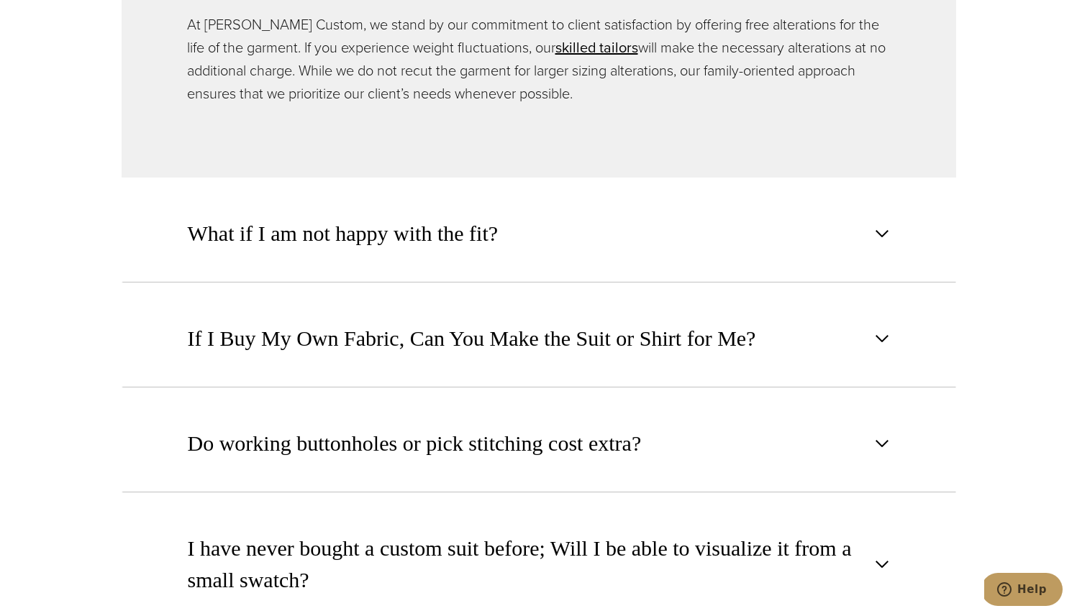
scroll to position [1608, 0]
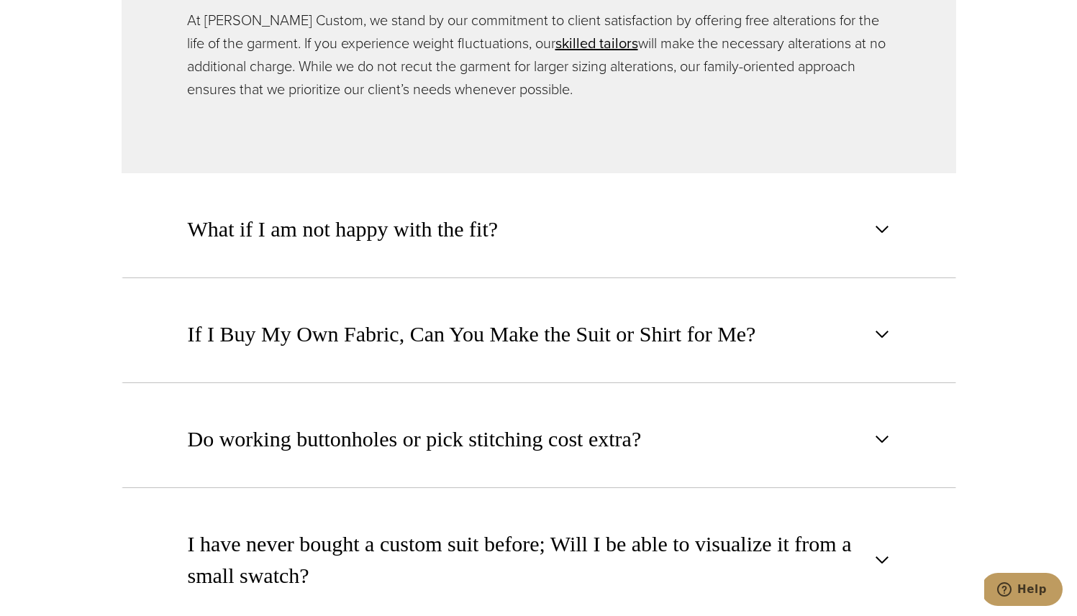
click at [303, 257] on button "What if I am not happy with the fit?" at bounding box center [539, 230] width 834 height 98
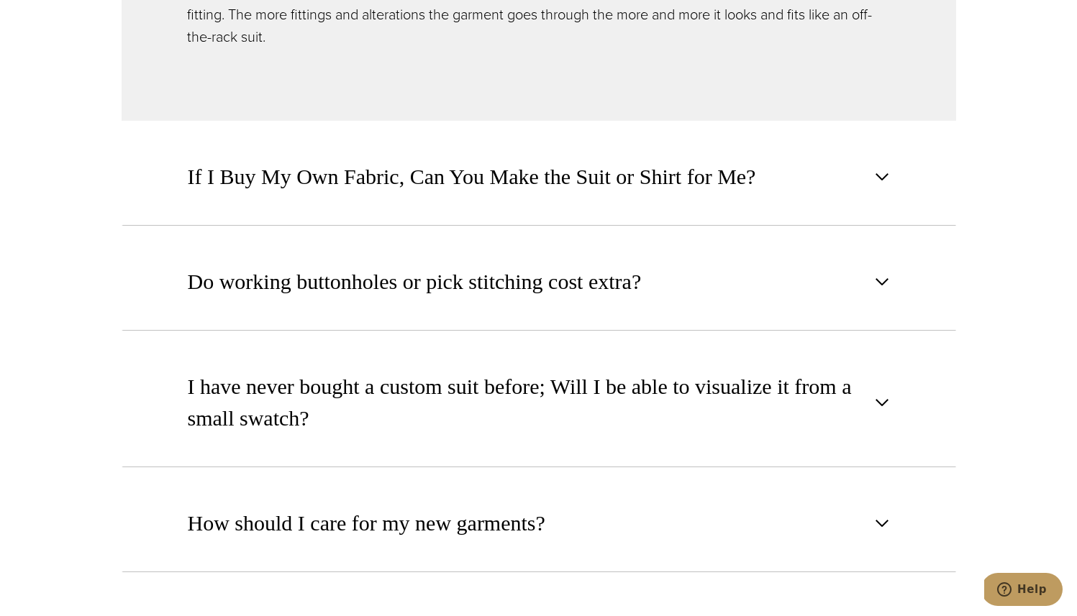
scroll to position [1769, 0]
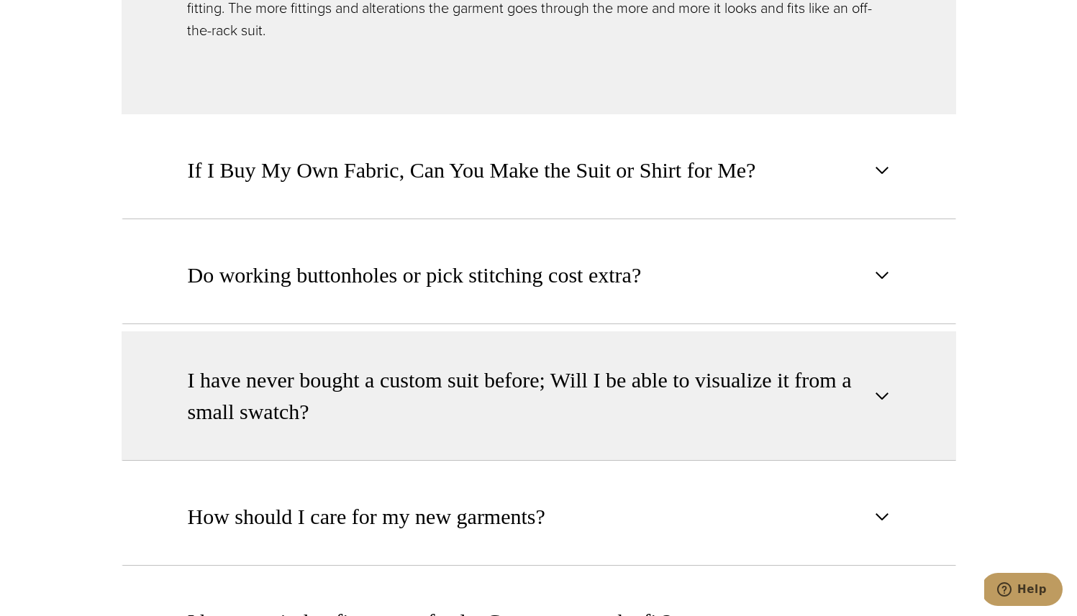
click at [359, 386] on span "I have never bought a custom suit before; Will I be able to visualize it from a…" at bounding box center [527, 396] width 678 height 63
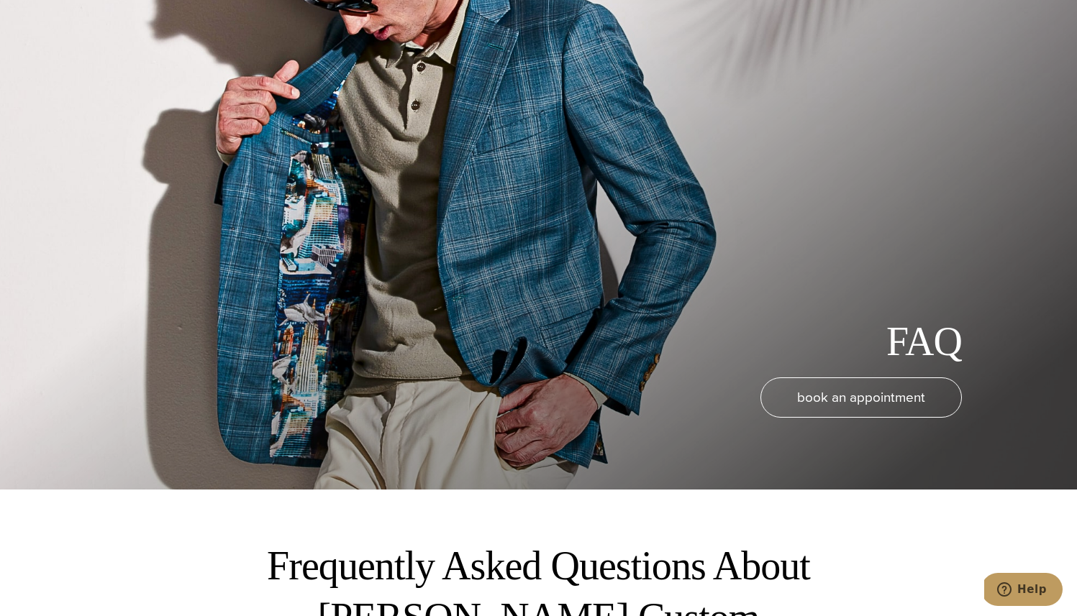
scroll to position [0, 0]
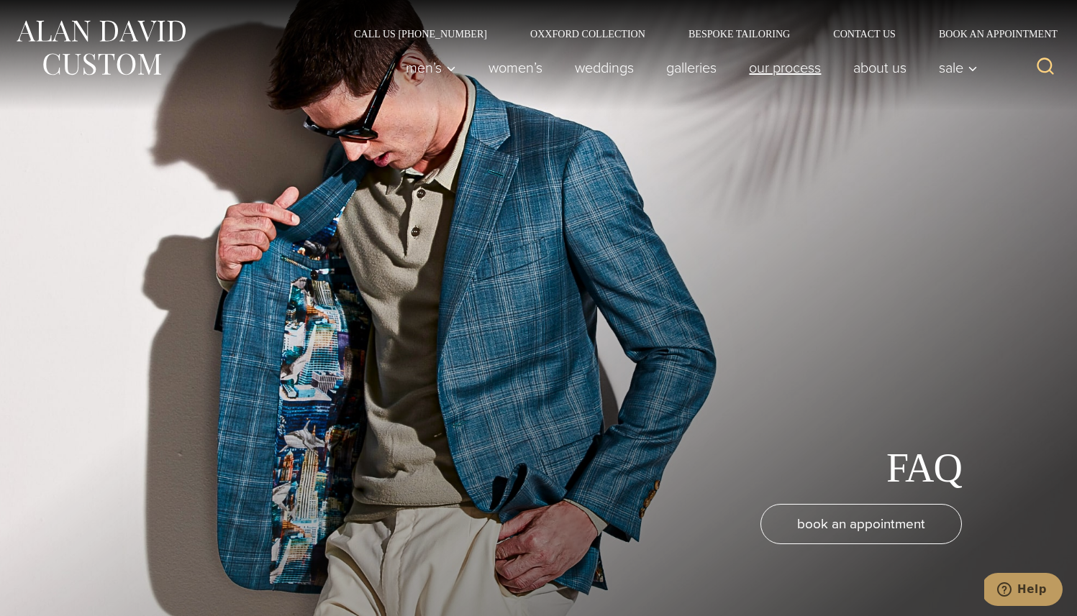
click at [750, 76] on link "Our Process" at bounding box center [785, 67] width 104 height 29
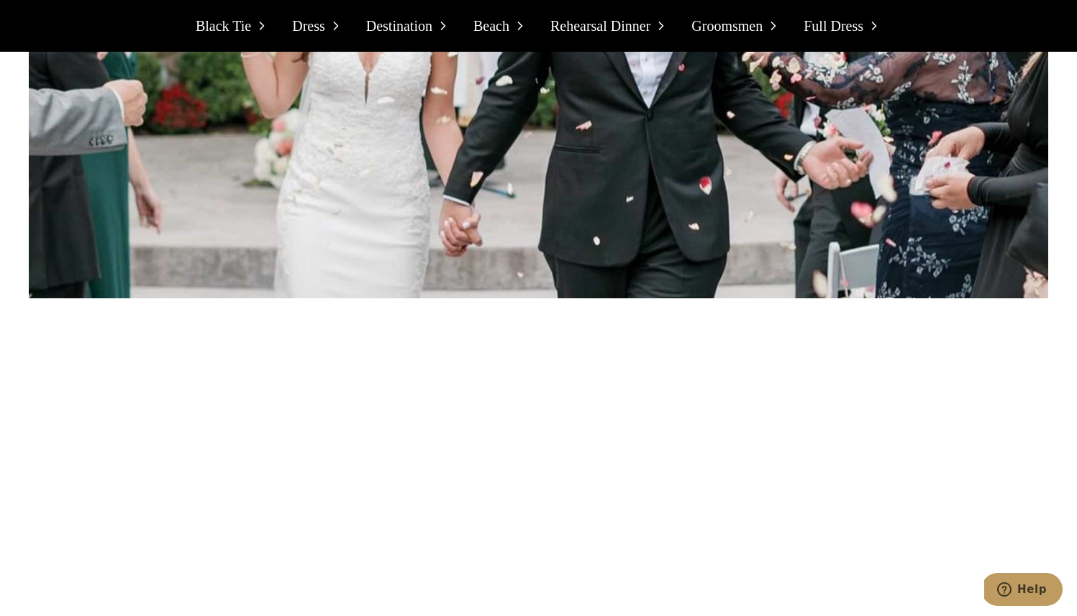
scroll to position [2652, 0]
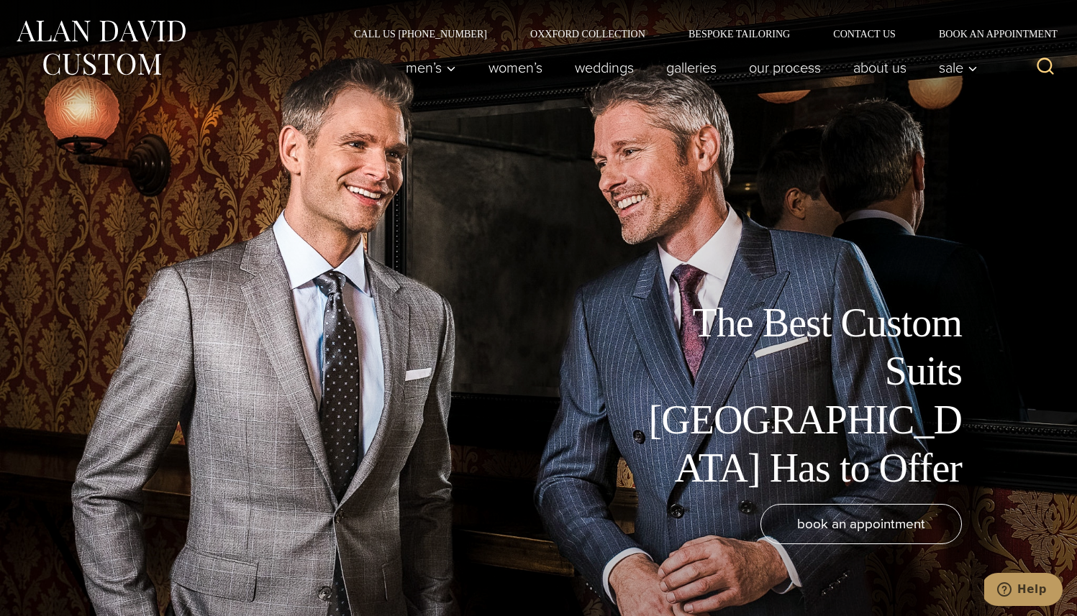
click at [625, 40] on div "Men’s Custom Suits Custom Tuxedos Custom Sports Coats Custom Trousers Custom Ve…" at bounding box center [688, 68] width 596 height 58
click at [636, 34] on link "Oxxford Collection" at bounding box center [587, 34] width 158 height 10
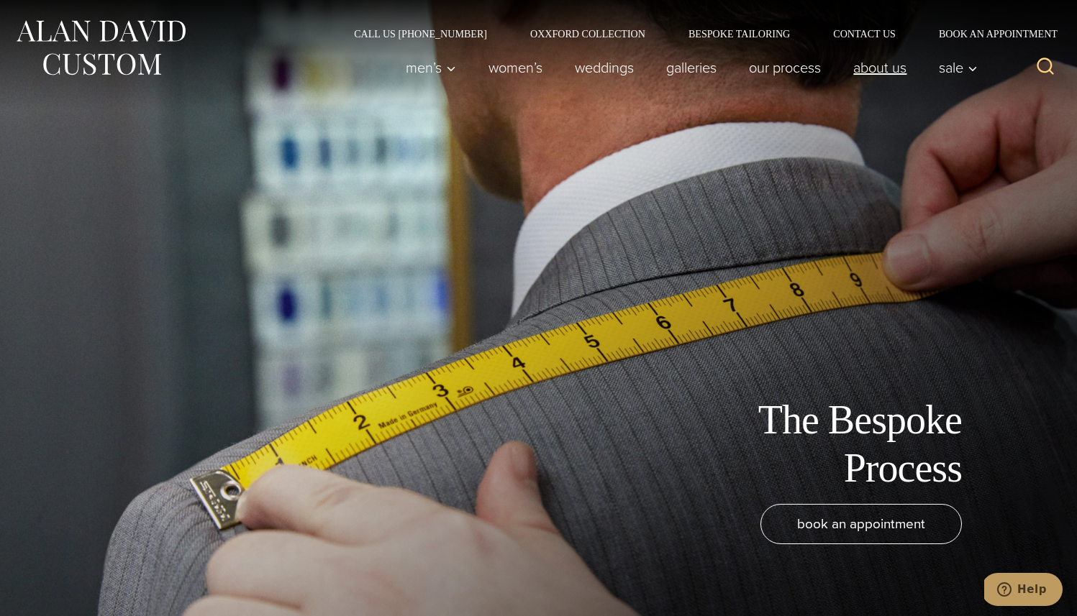
click at [906, 58] on link "About Us" at bounding box center [880, 67] width 86 height 29
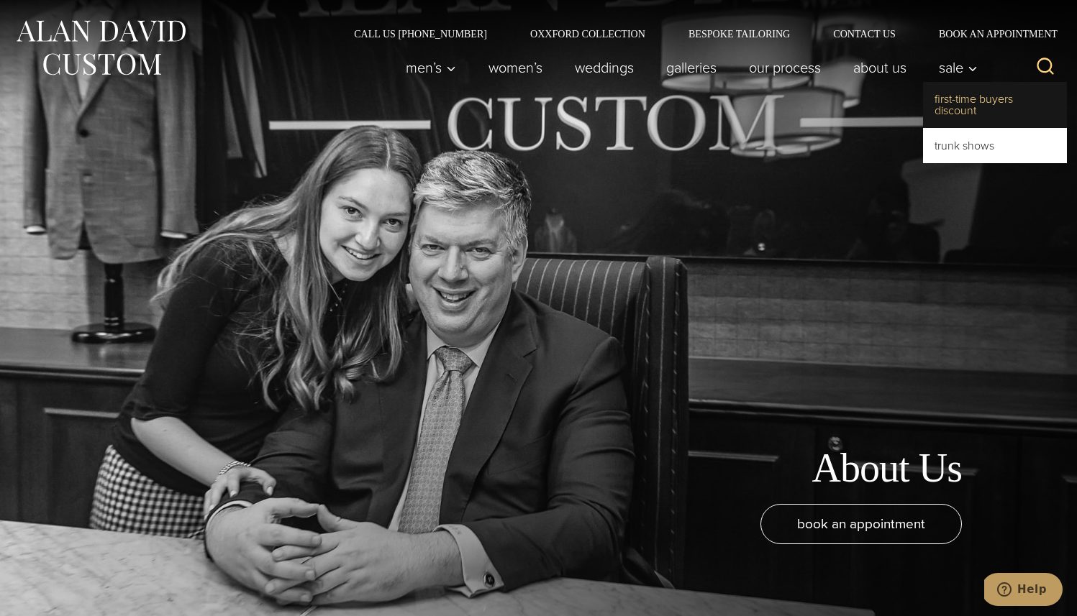
click at [955, 98] on link "First-Time Buyers Discount" at bounding box center [995, 105] width 144 height 46
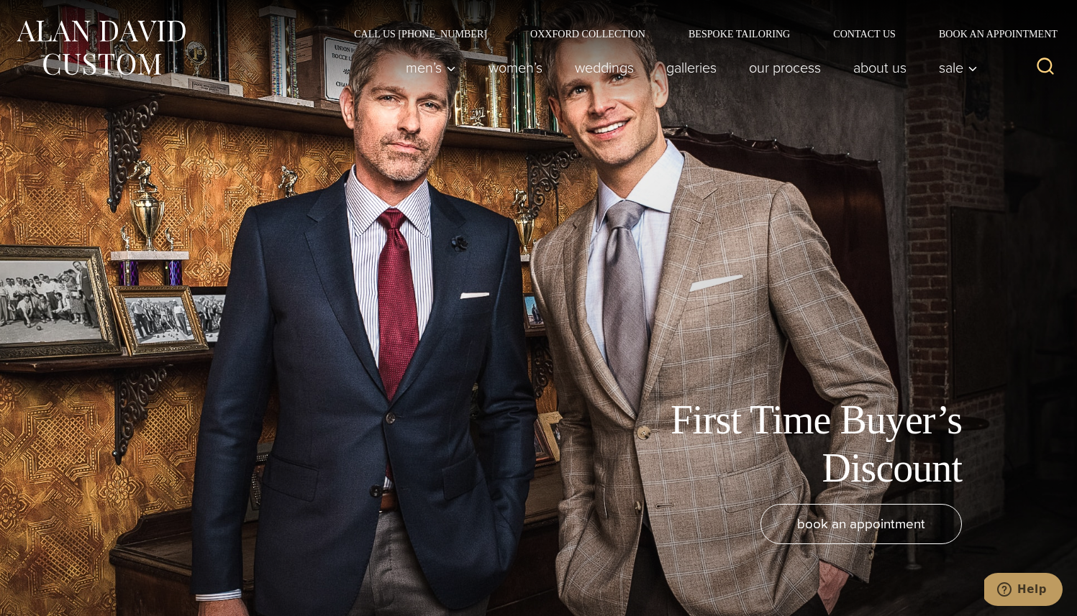
click at [59, 21] on img at bounding box center [100, 48] width 173 height 64
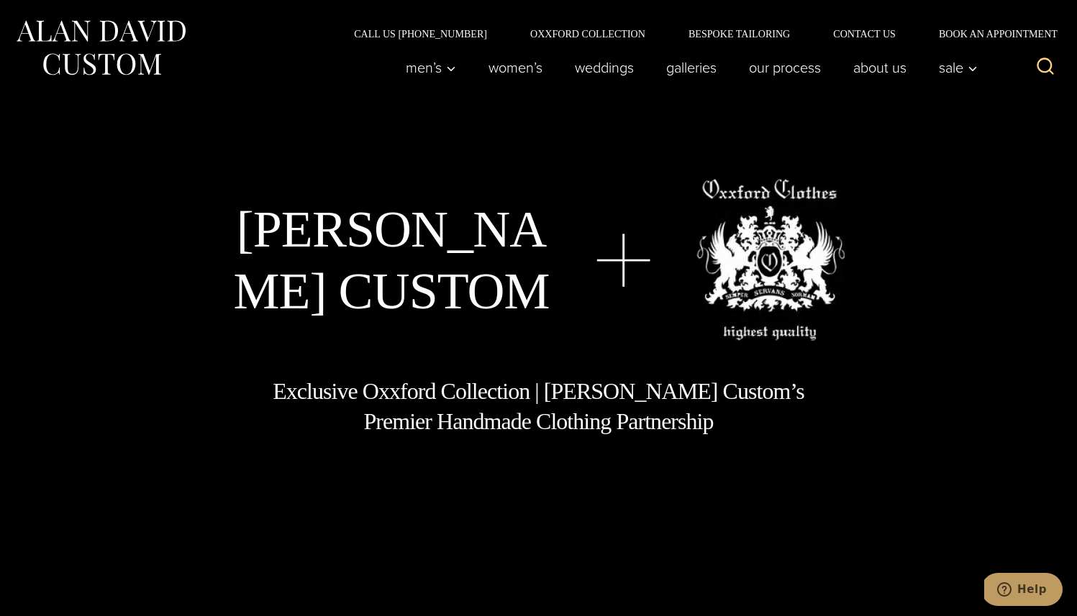
click at [389, 398] on h1 "Exclusive Oxxford Collection | [PERSON_NAME] Custom’s Premier Handmade Clothing…" at bounding box center [539, 407] width 534 height 60
click at [389, 398] on h1 "Exclusive Oxxford Collection | Alan David Custom’s Premier Handmade Clothing Pa…" at bounding box center [539, 407] width 534 height 60
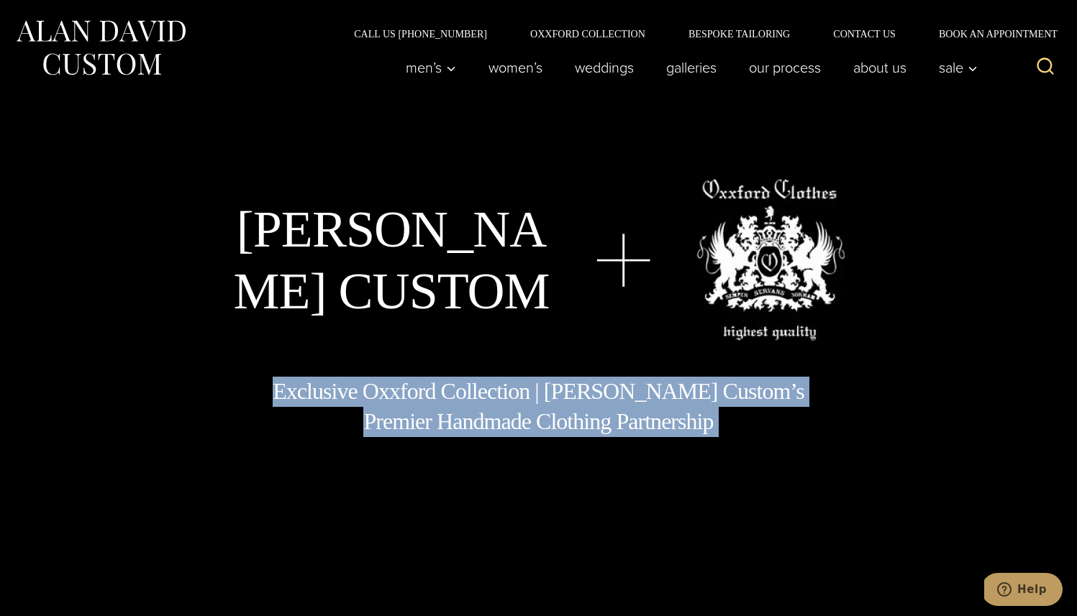
click at [398, 425] on h1 "Exclusive Oxxford Collection | Alan David Custom’s Premier Handmade Clothing Pa…" at bounding box center [539, 407] width 534 height 60
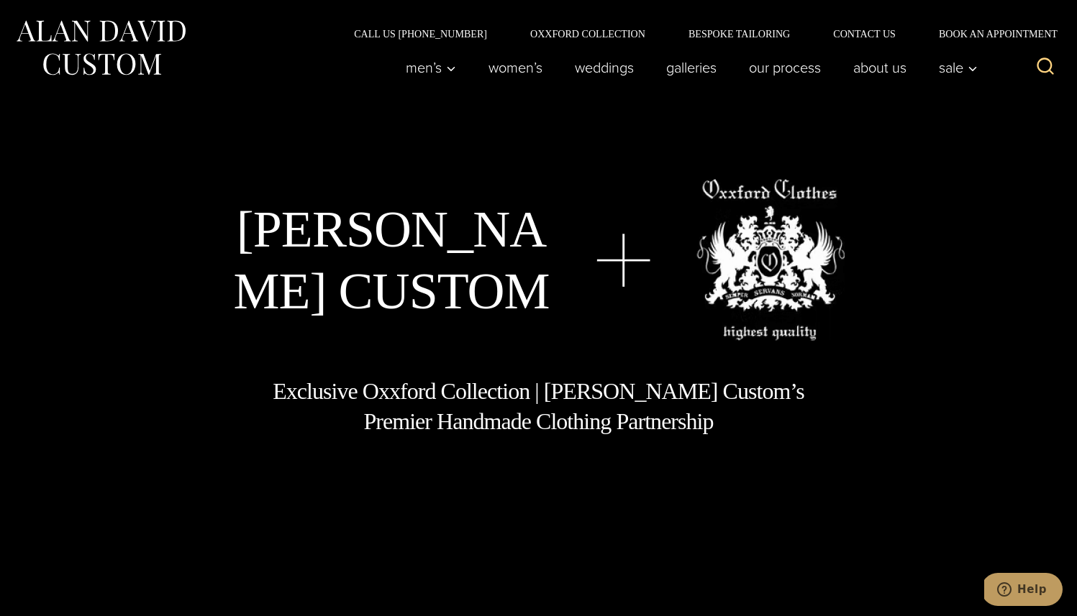
click at [398, 425] on h1 "Exclusive Oxxford Collection | Alan David Custom’s Premier Handmade Clothing Pa…" at bounding box center [539, 407] width 534 height 60
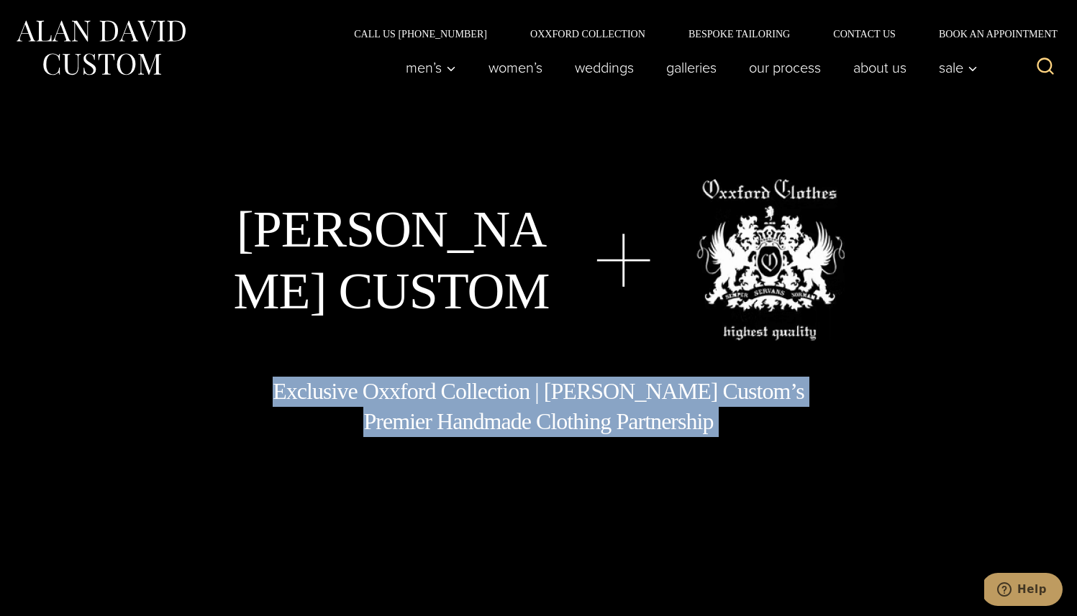
click at [398, 447] on div "Alan David Custom Exclusive Oxxford Collection | Alan David Custom’s Premier Ha…" at bounding box center [538, 308] width 1077 height 616
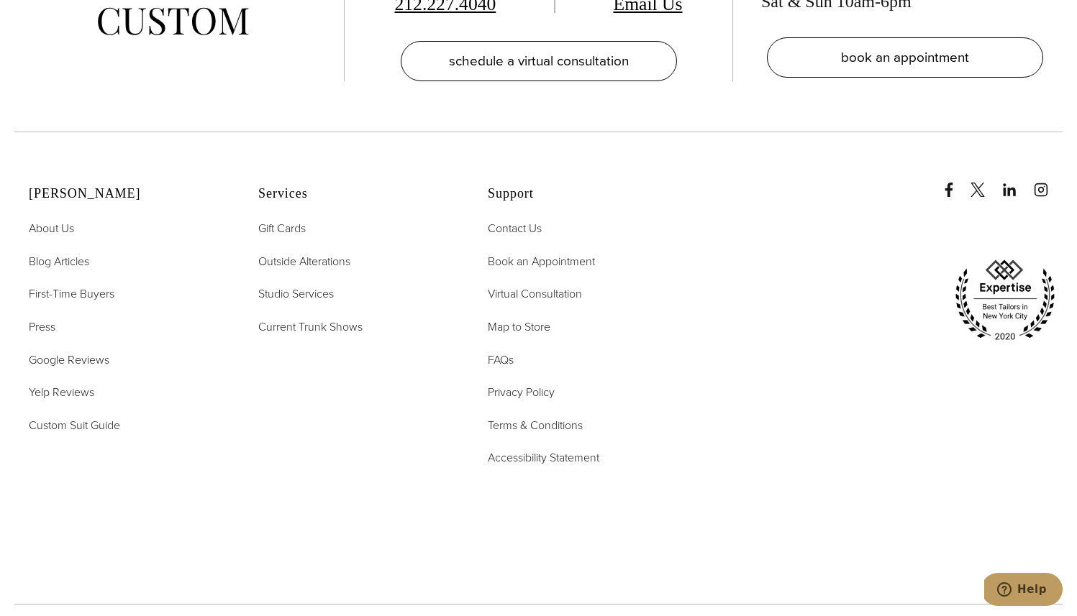
scroll to position [6089, 0]
